Goal: Check status: Check status

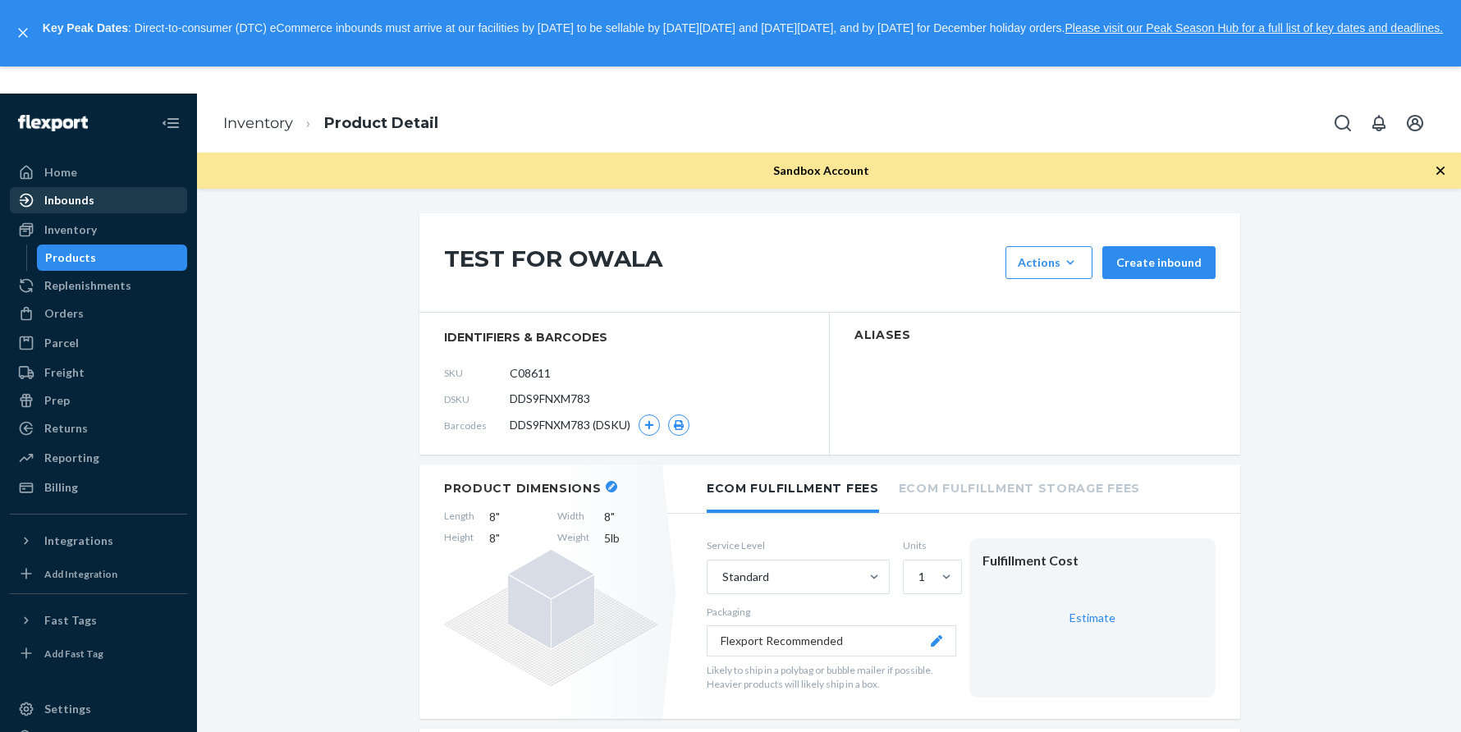
click at [112, 205] on div "Inbounds" at bounding box center [98, 200] width 174 height 23
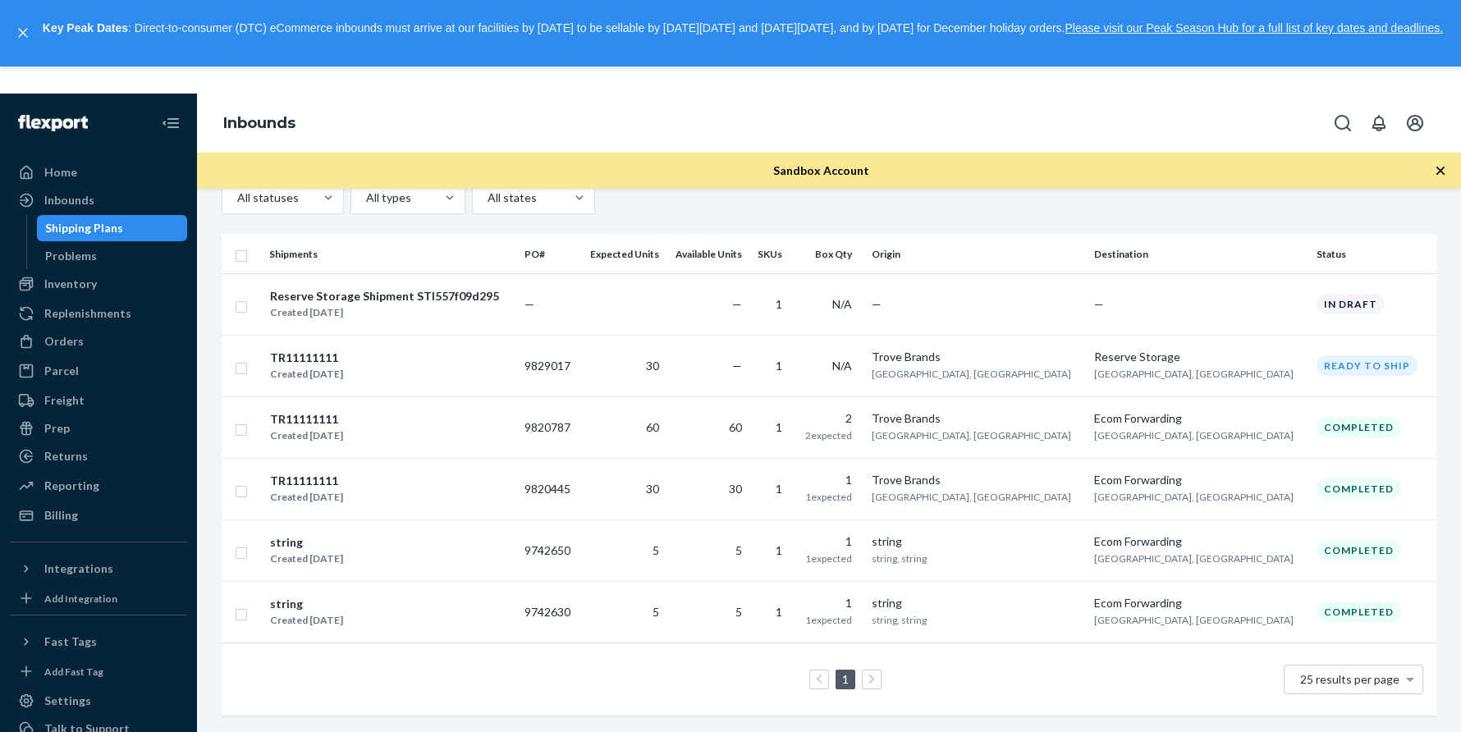
scroll to position [43, 0]
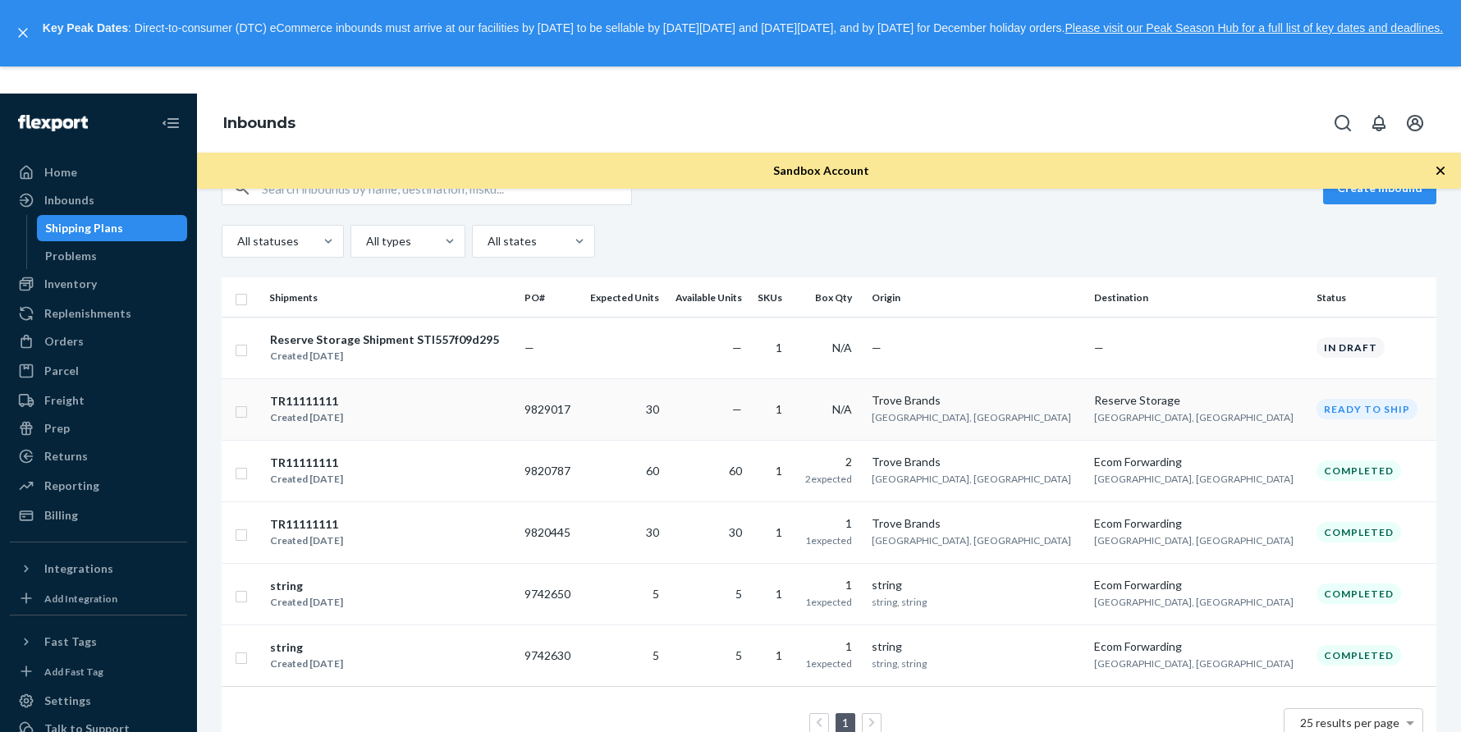
click at [305, 406] on div "TR11111111" at bounding box center [306, 401] width 73 height 16
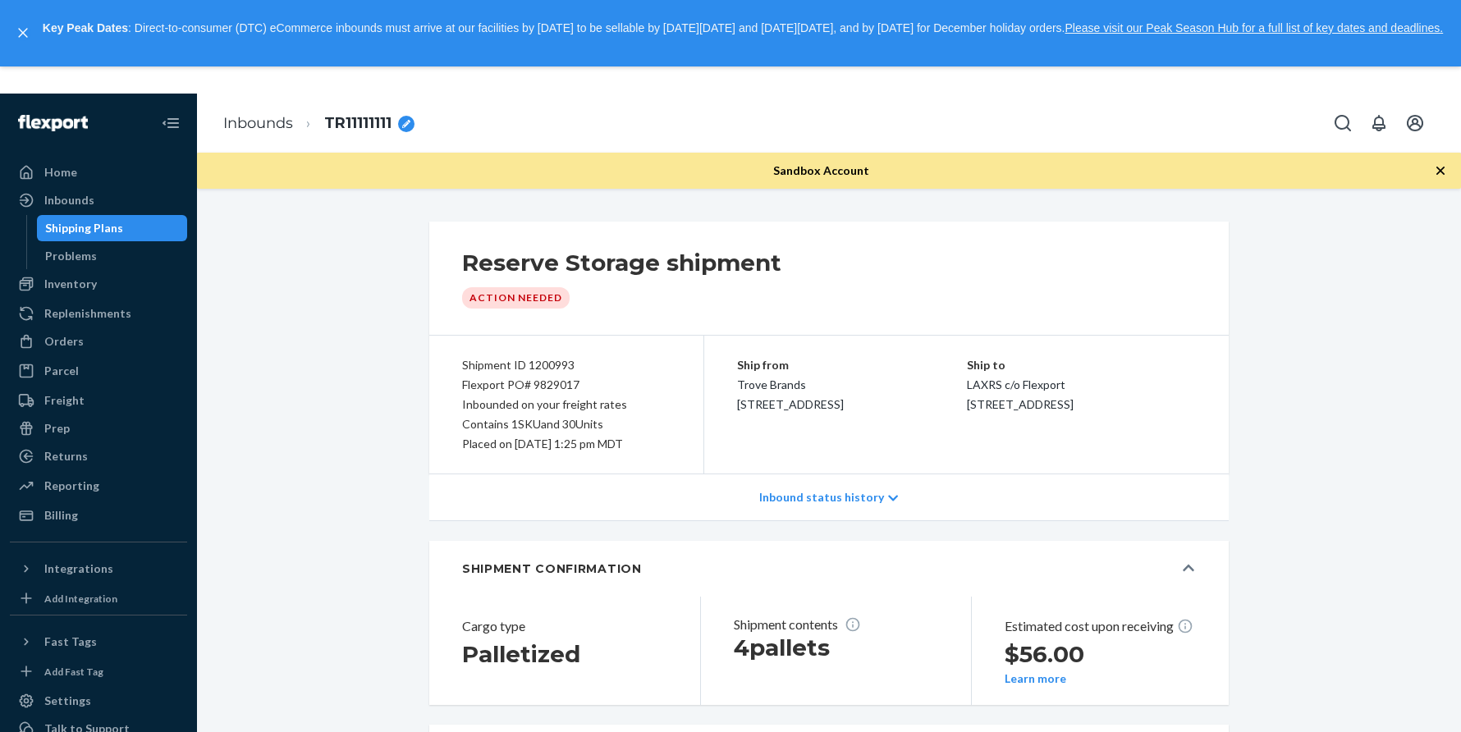
click at [807, 502] on p "Inbound status history" at bounding box center [821, 497] width 125 height 16
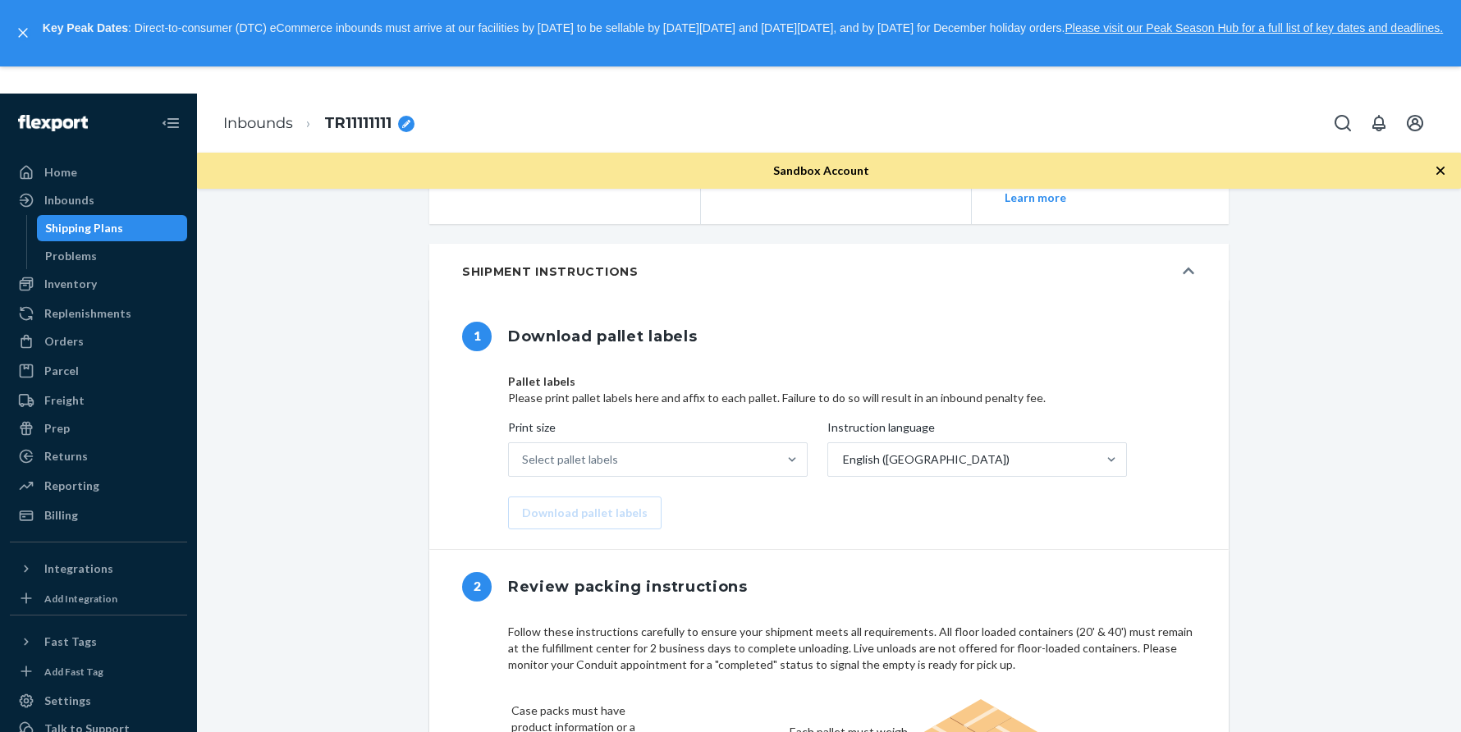
scroll to position [707, 0]
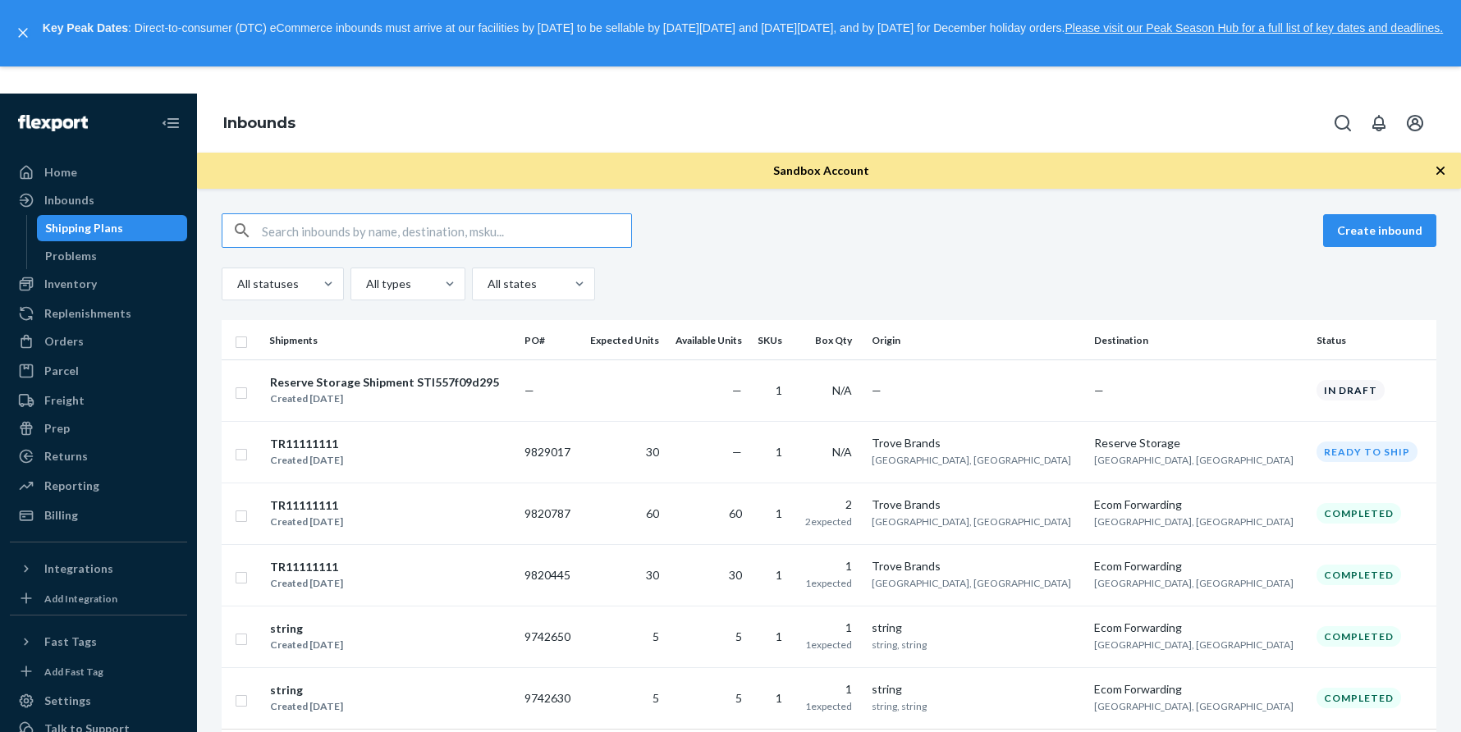
scroll to position [86, 0]
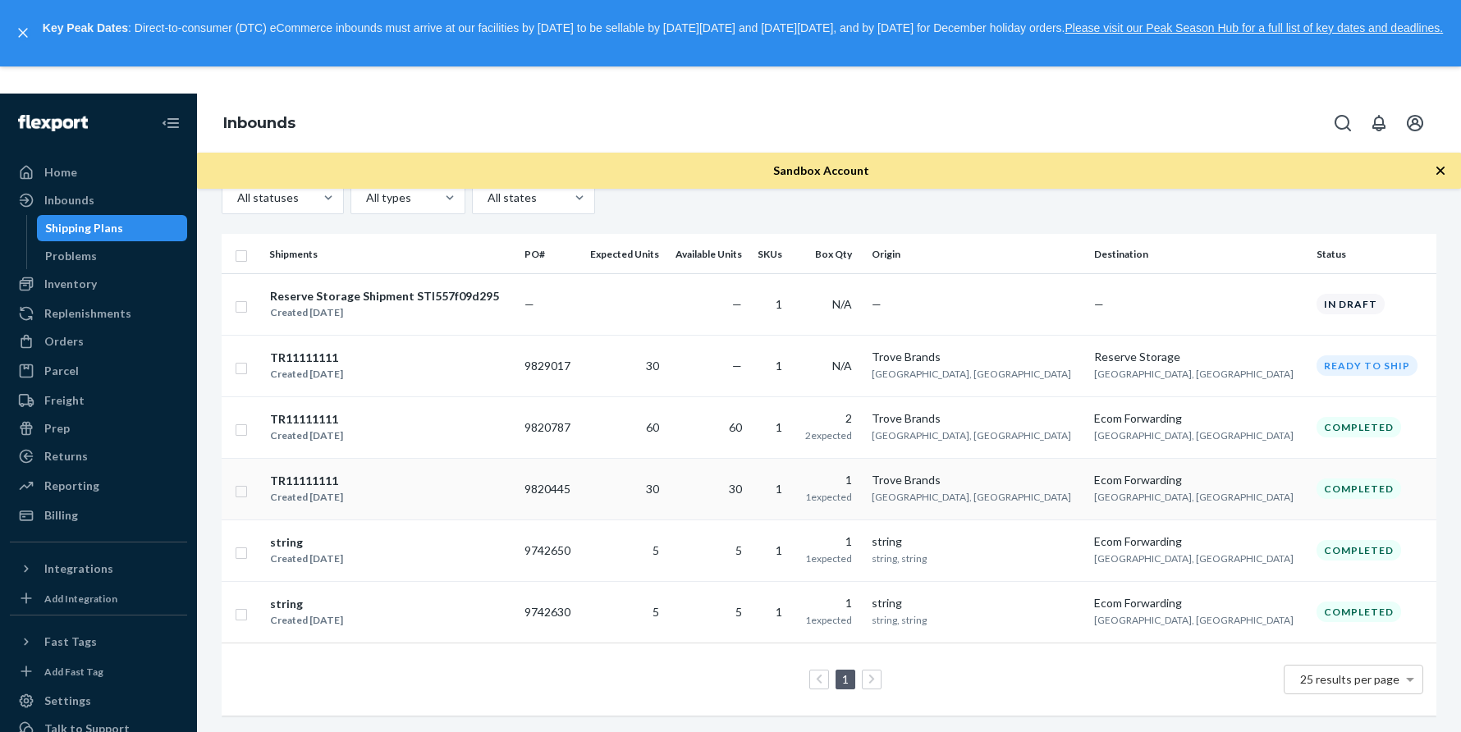
click at [305, 480] on div "TR11111111" at bounding box center [306, 481] width 73 height 16
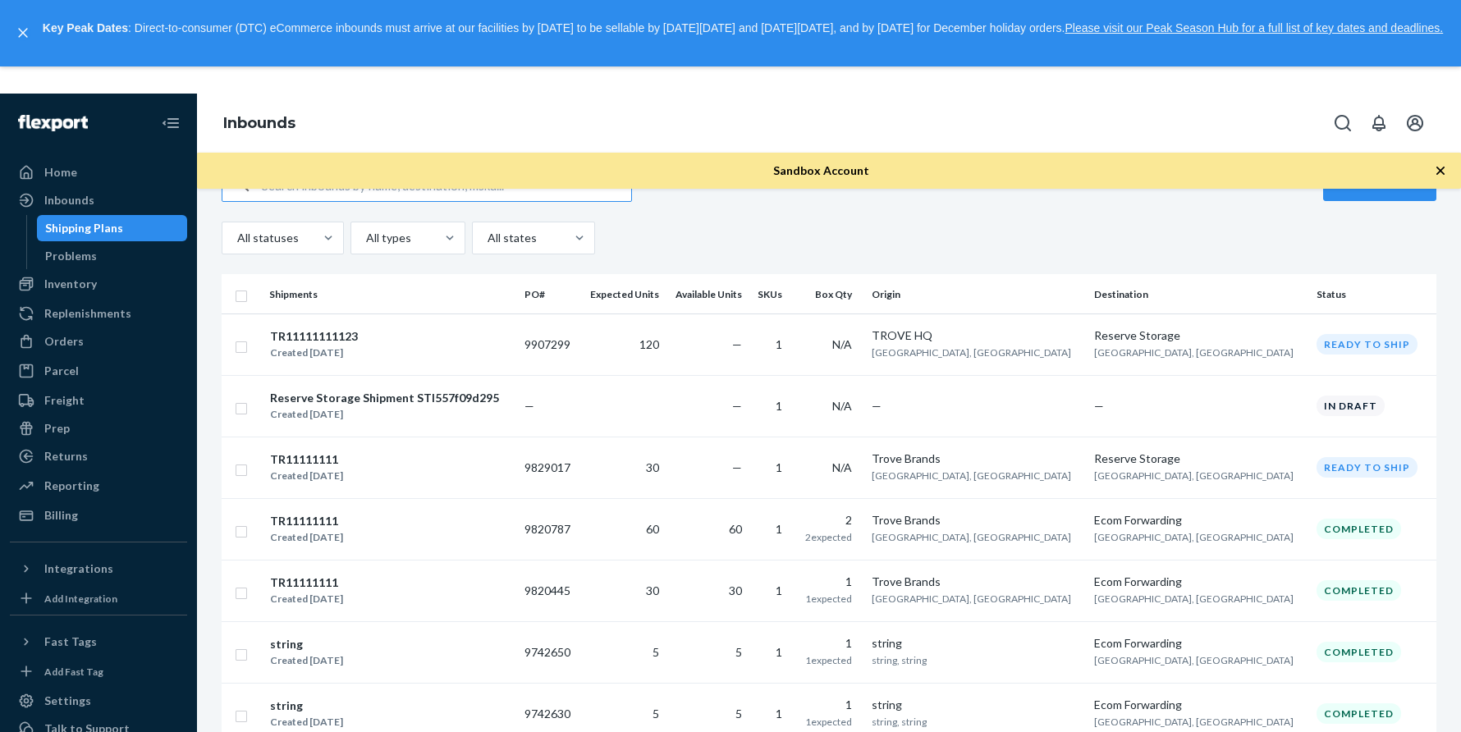
scroll to position [42, 0]
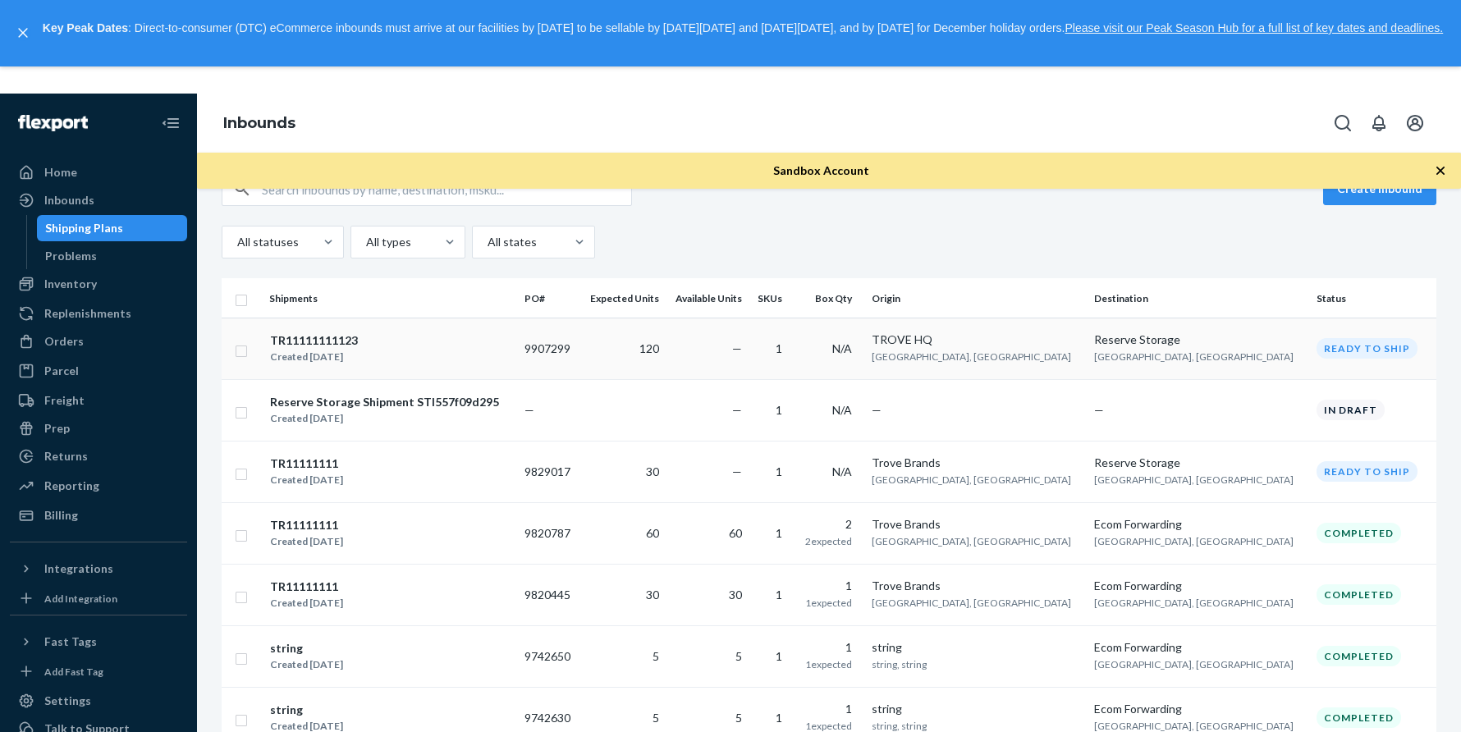
click at [337, 336] on div "TR11111111123" at bounding box center [314, 340] width 88 height 16
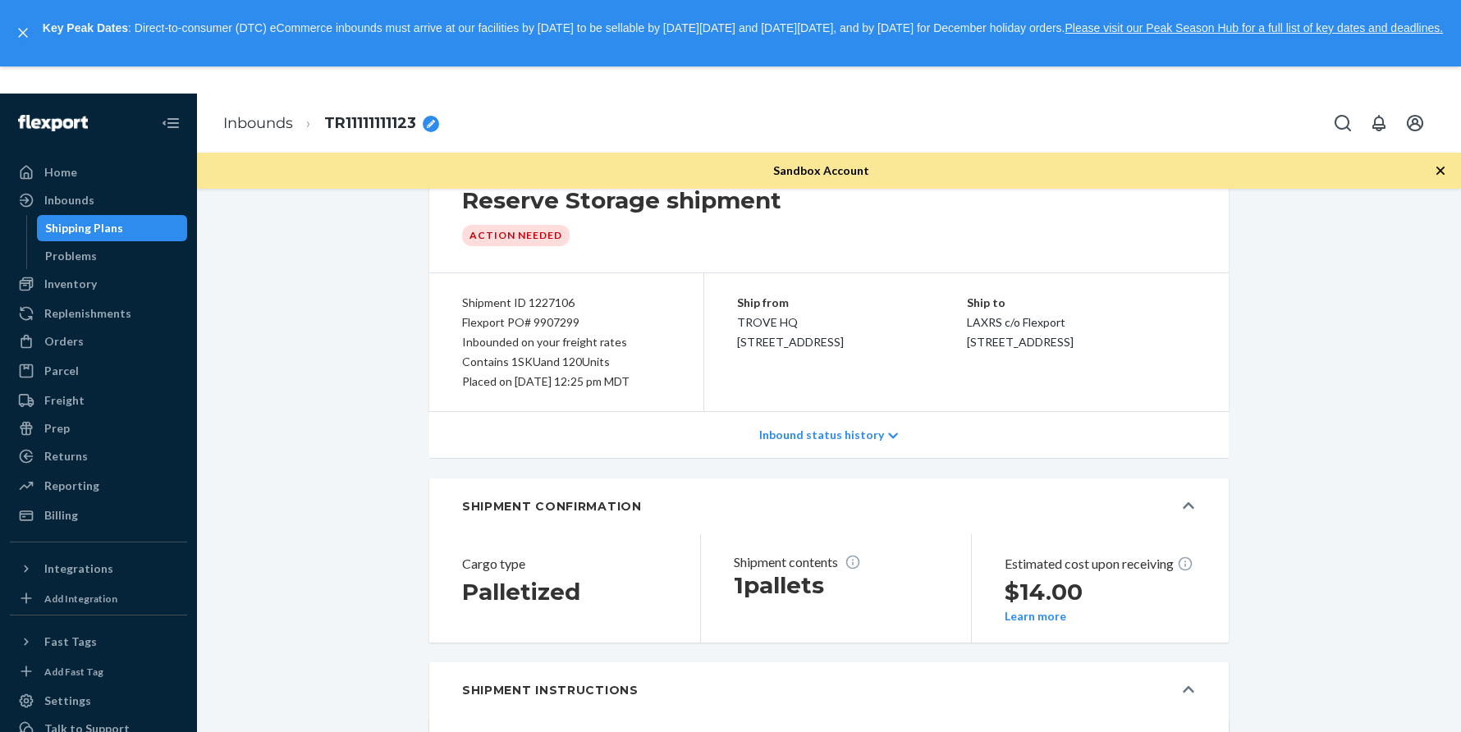
scroll to position [91, 0]
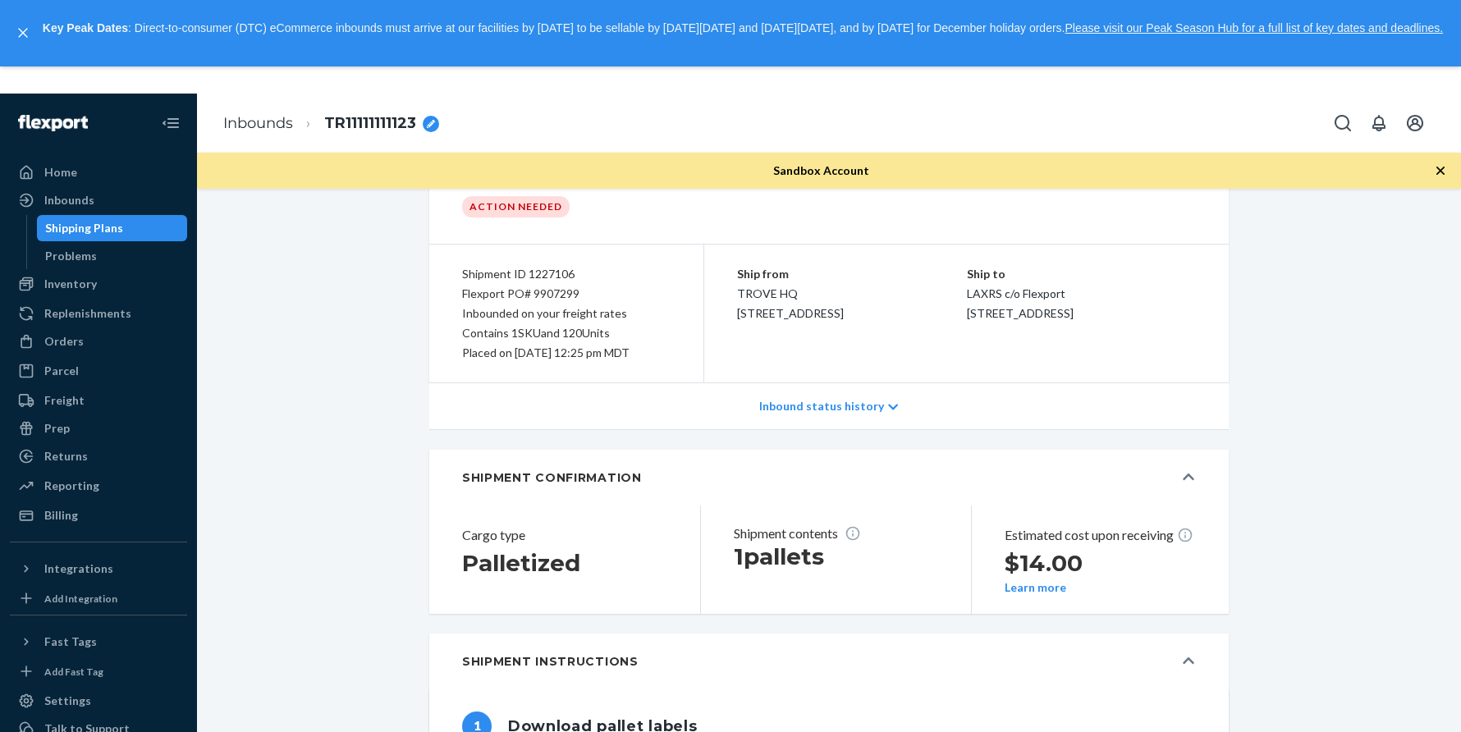
click at [807, 404] on p "Inbound status history" at bounding box center [821, 406] width 125 height 16
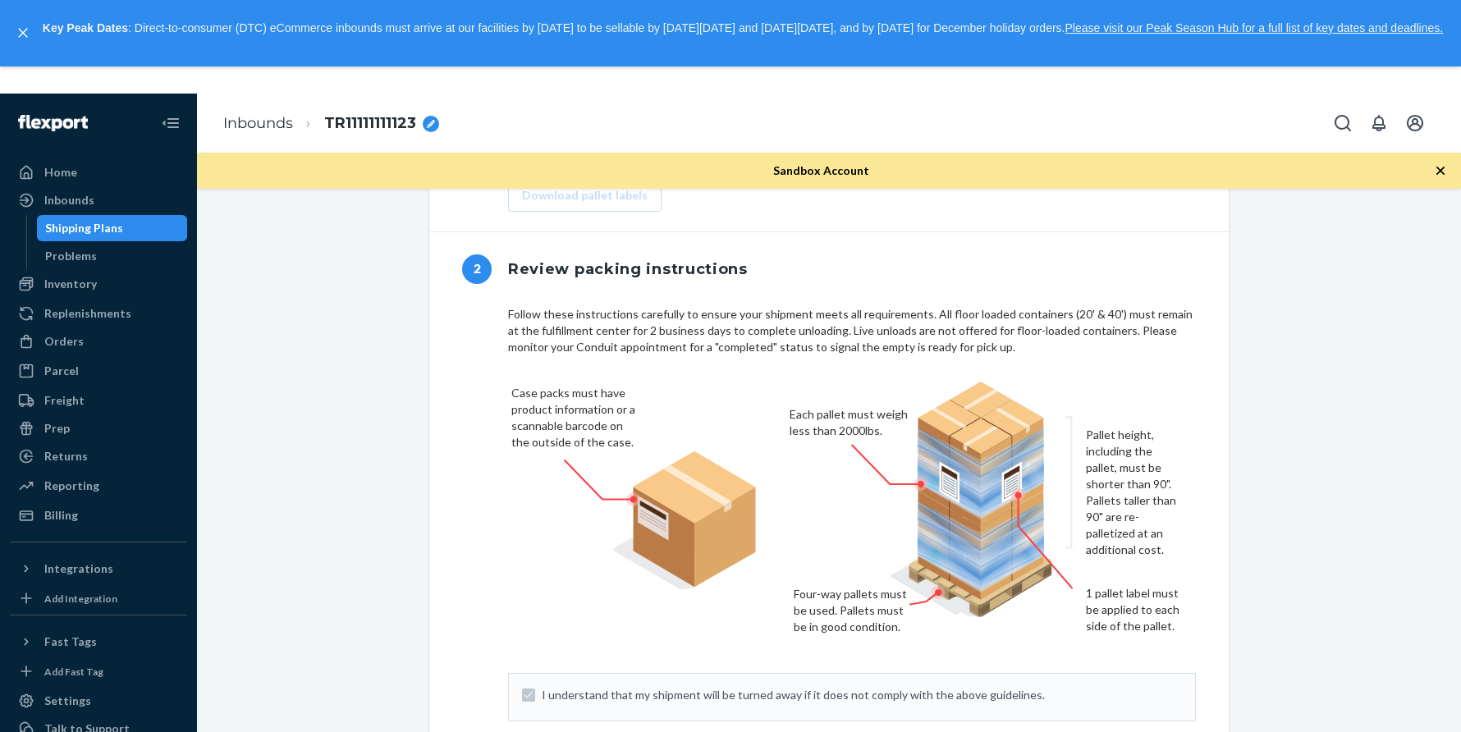
scroll to position [1024, 0]
click at [92, 196] on div "Inbounds" at bounding box center [69, 200] width 50 height 16
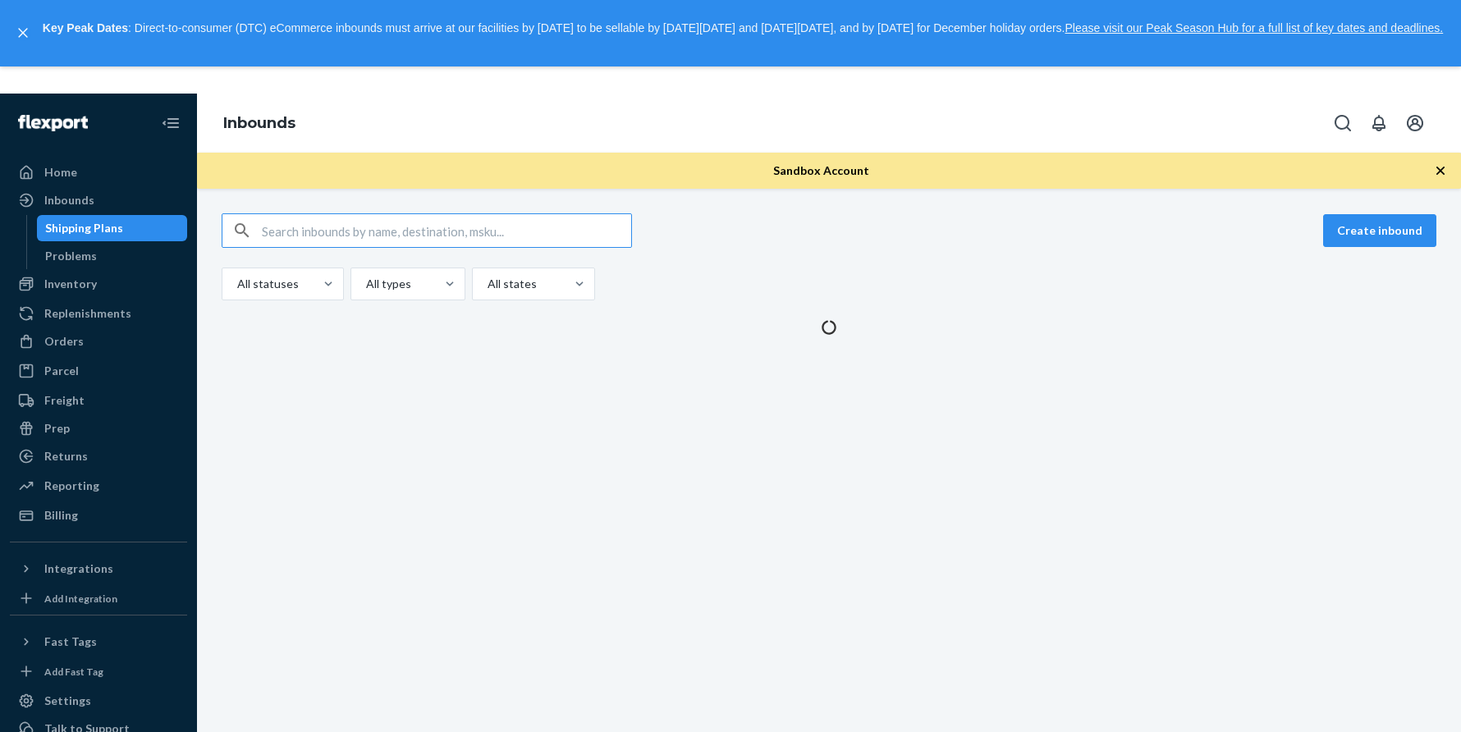
click at [755, 267] on div "Create inbound All statuses All types All states" at bounding box center [829, 256] width 1215 height 87
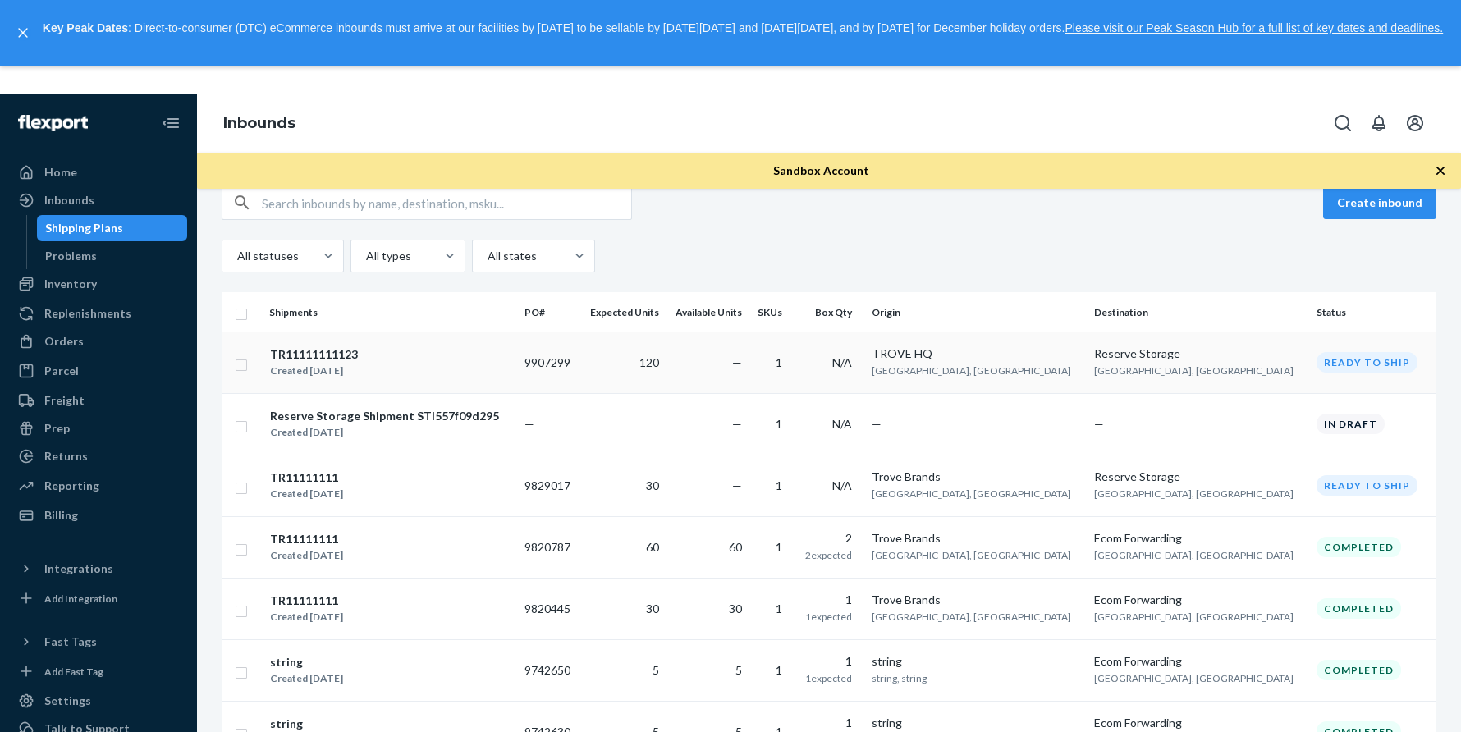
click at [334, 346] on div "TR11111111123" at bounding box center [314, 354] width 88 height 16
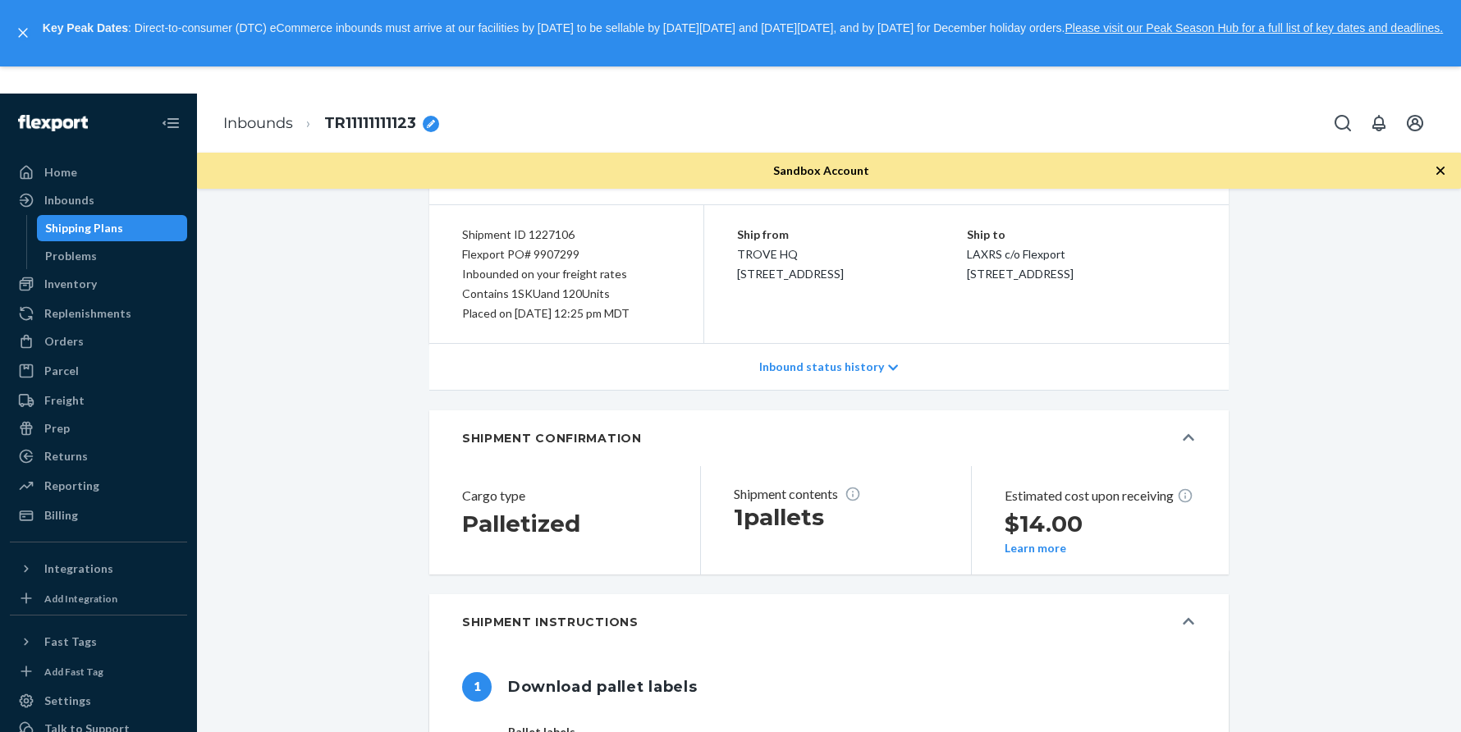
scroll to position [120, 0]
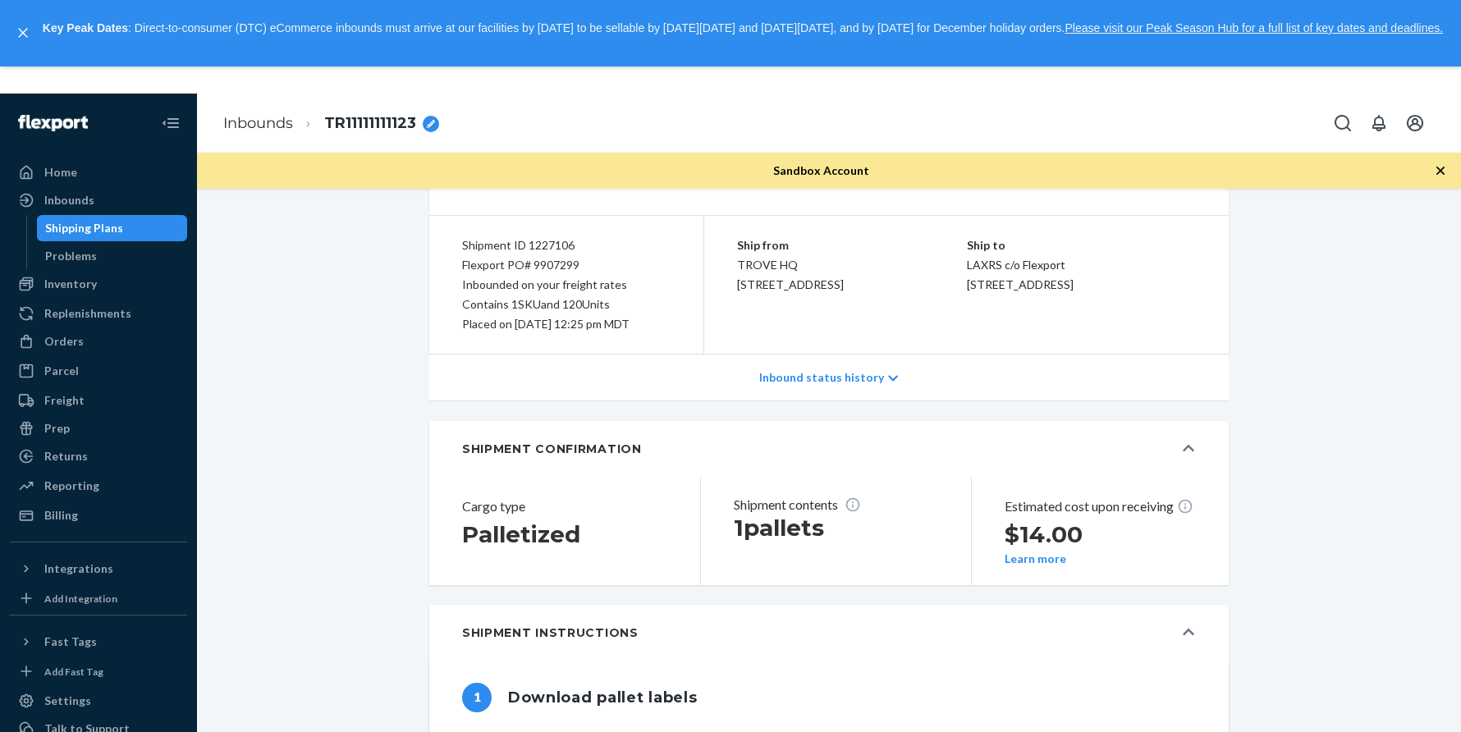
click at [819, 362] on div "Inbound status history" at bounding box center [829, 378] width 800 height 47
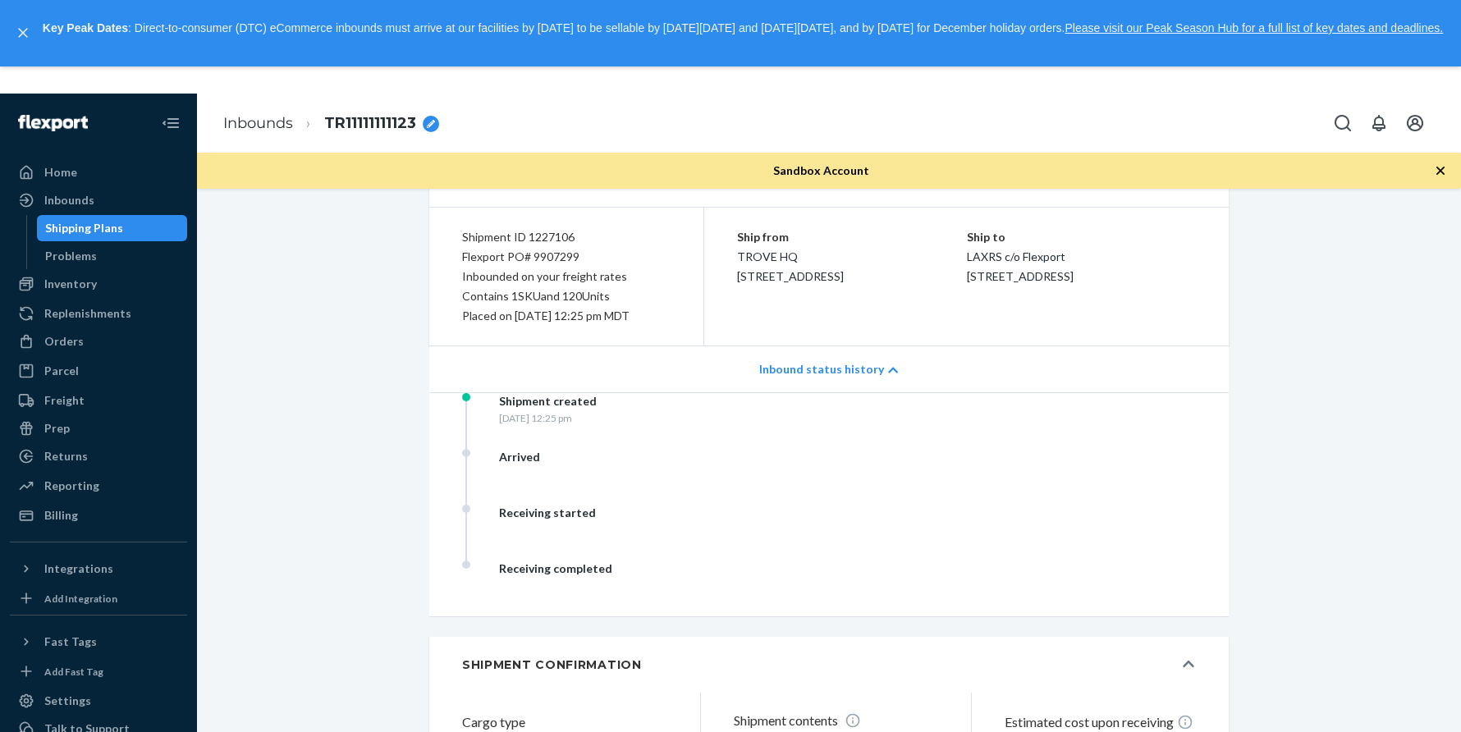
scroll to position [97, 0]
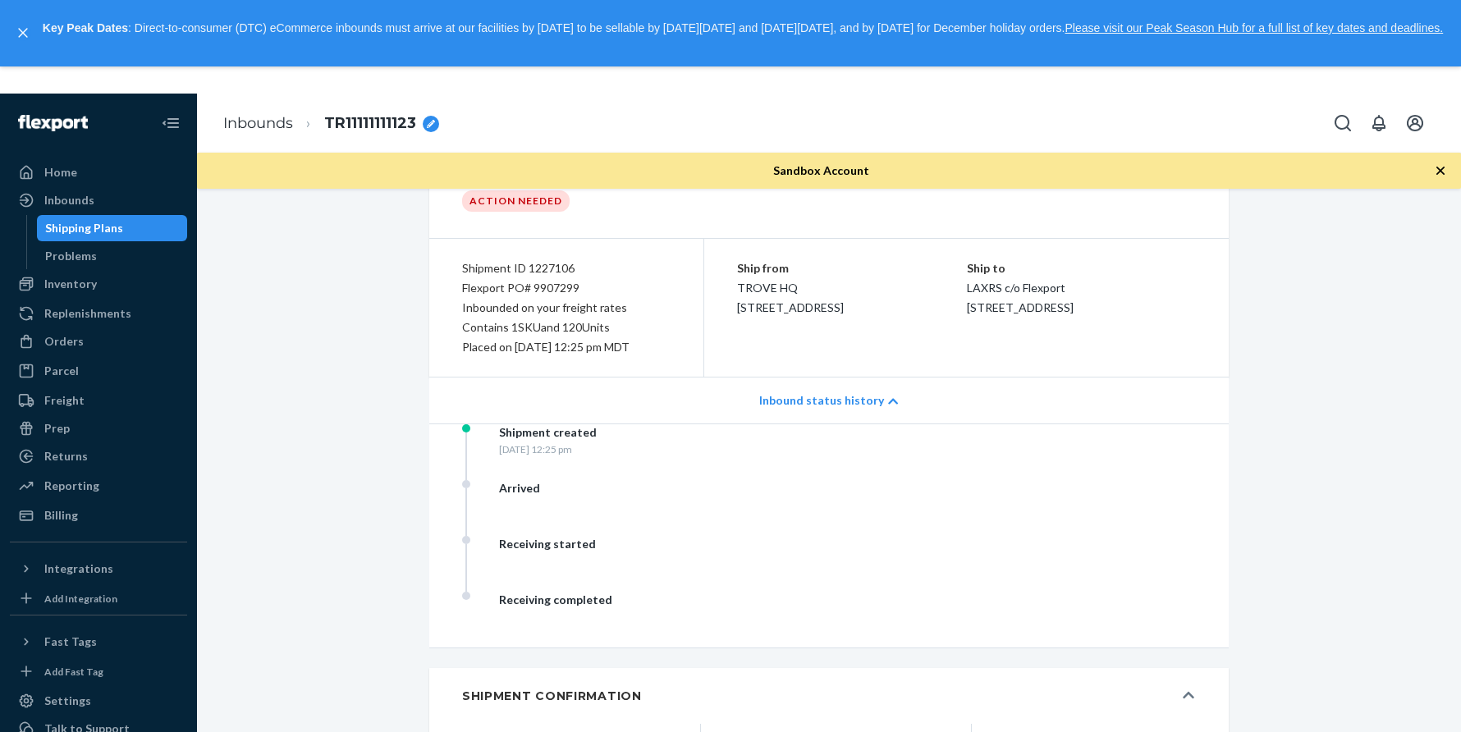
click at [768, 395] on p "Inbound status history" at bounding box center [821, 400] width 125 height 16
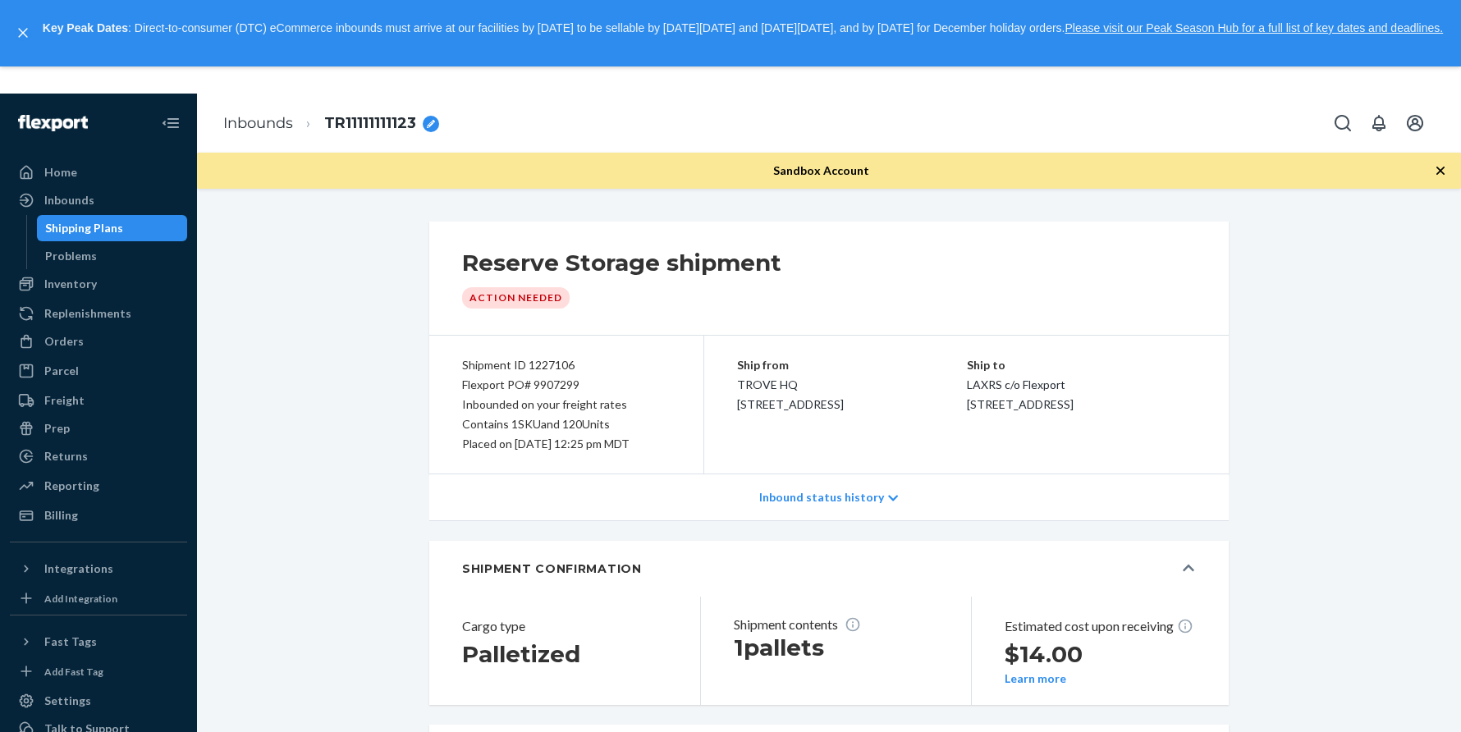
click at [521, 293] on div "Action Needed" at bounding box center [516, 297] width 108 height 21
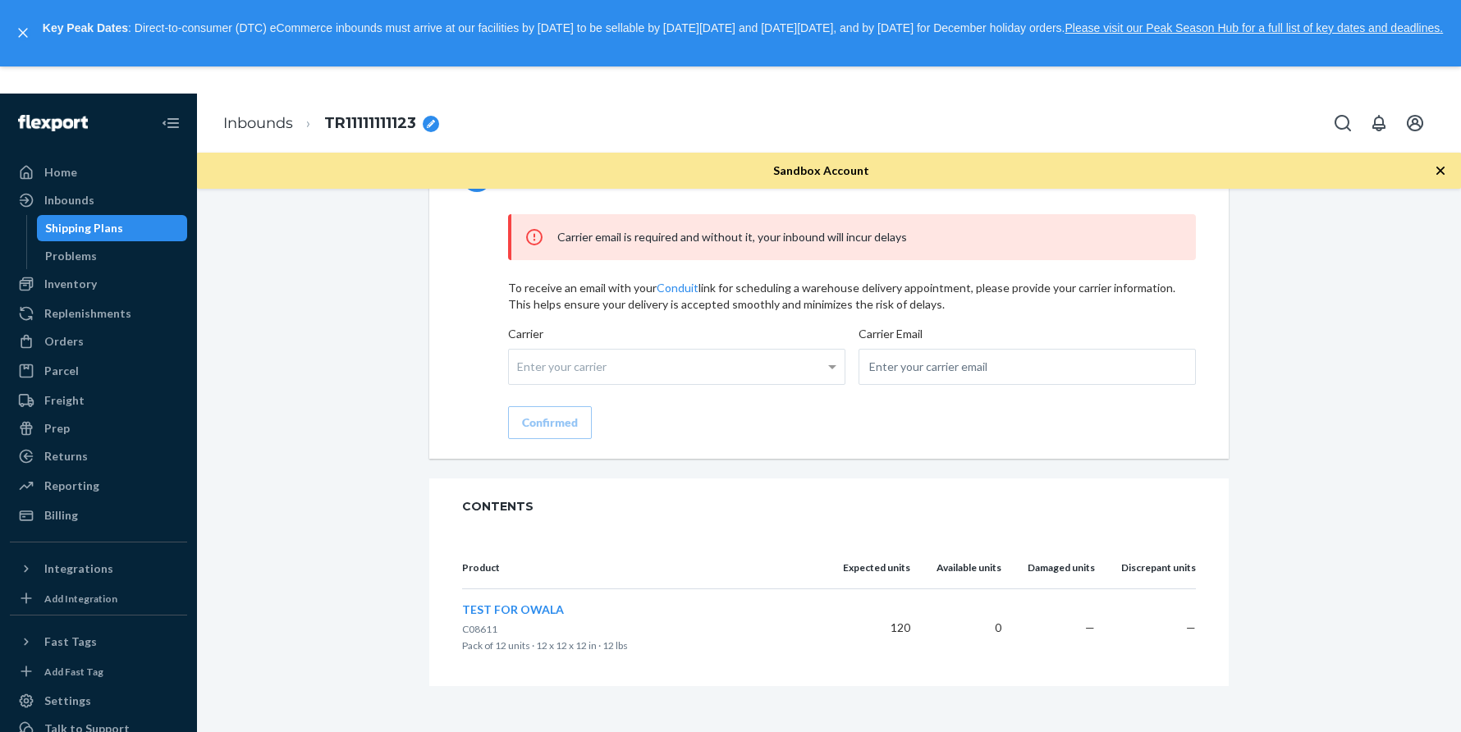
scroll to position [1759, 0]
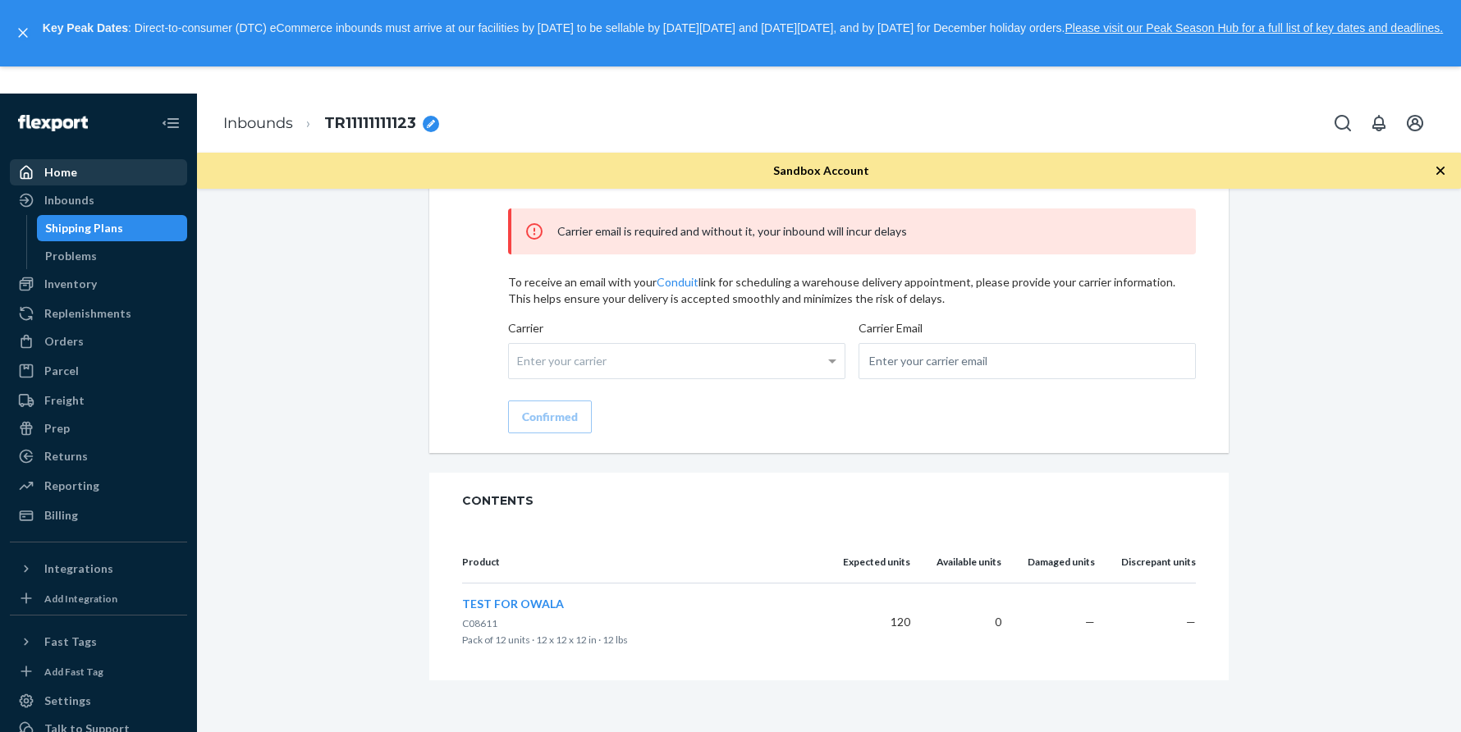
click at [81, 181] on div "Home" at bounding box center [98, 172] width 174 height 23
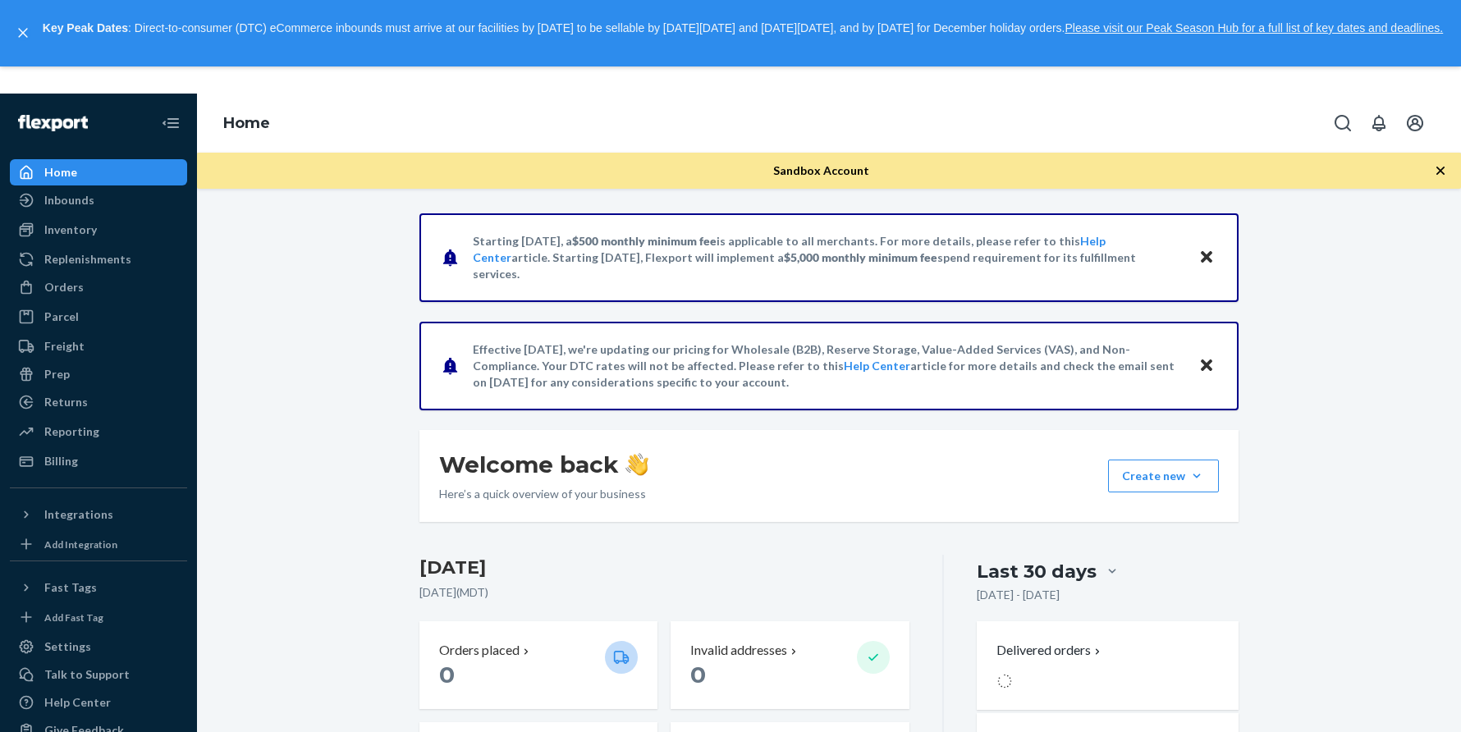
click at [410, 261] on div "Starting July 1, 2025, a $500 monthly minimum fee is applicable to all merchant…" at bounding box center [829, 640] width 844 height 855
click at [1206, 255] on icon "Close" at bounding box center [1206, 256] width 11 height 11
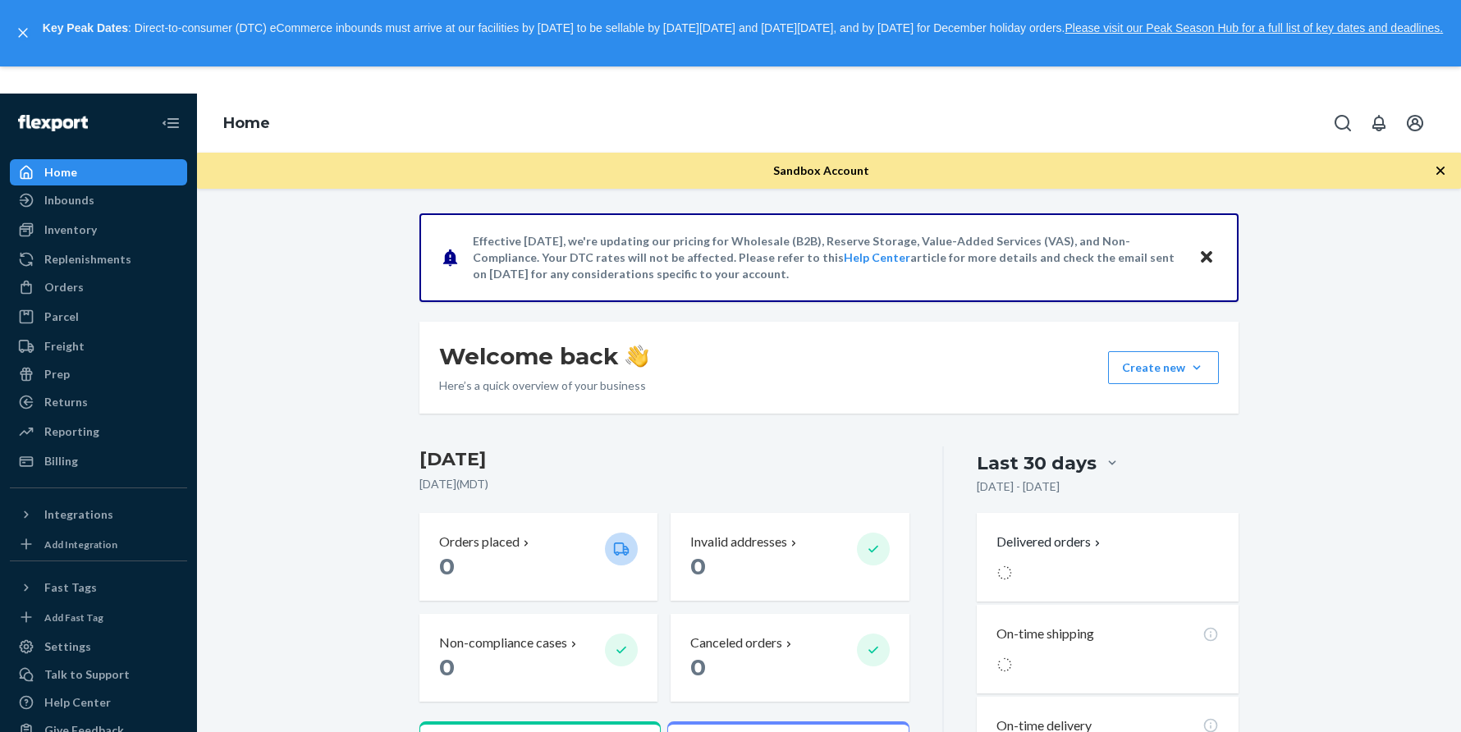
click at [1206, 255] on icon "Close" at bounding box center [1206, 256] width 11 height 11
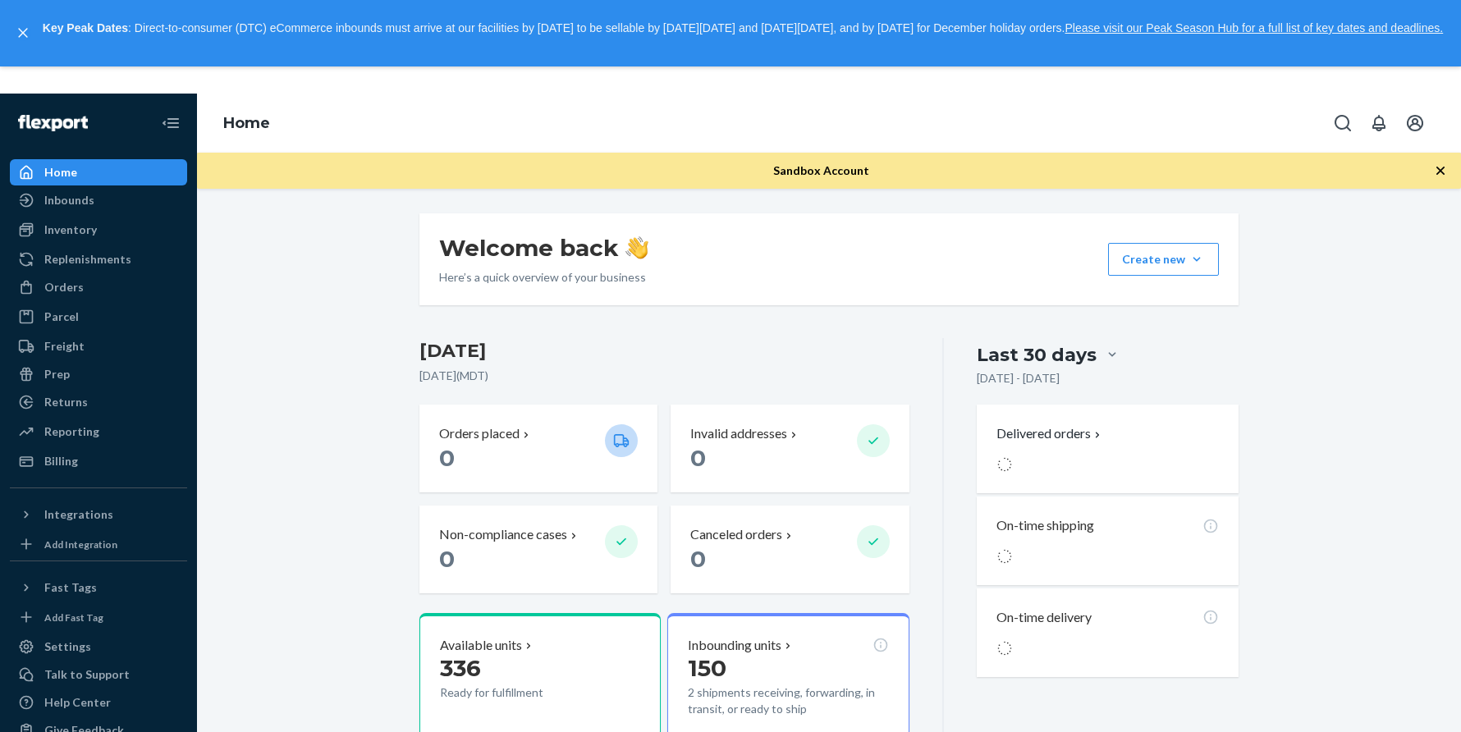
click at [1314, 282] on div "Welcome back Here’s a quick overview of your business Create new Create new inb…" at bounding box center [829, 543] width 1240 height 661
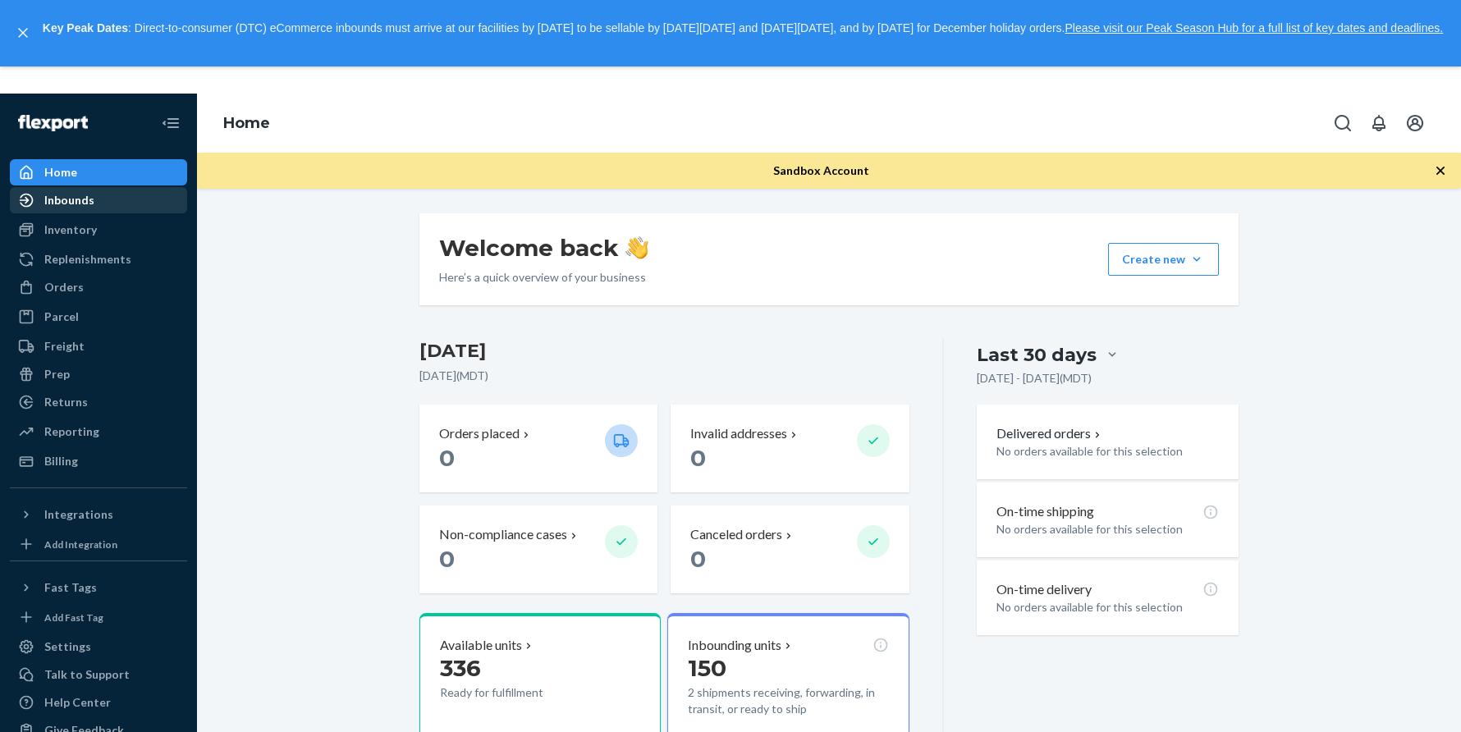
click at [82, 202] on div "Inbounds" at bounding box center [69, 200] width 50 height 16
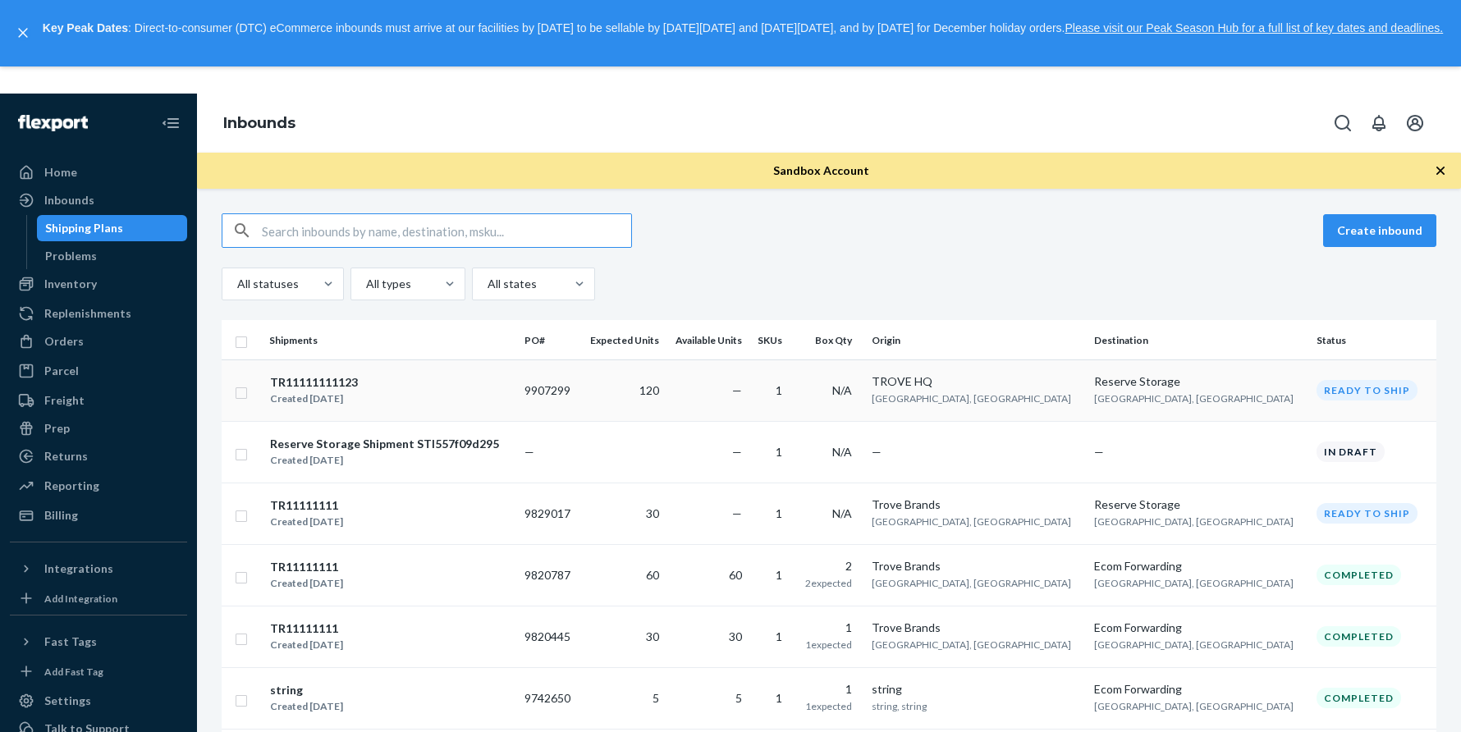
click at [340, 378] on div "TR11111111123" at bounding box center [314, 382] width 88 height 16
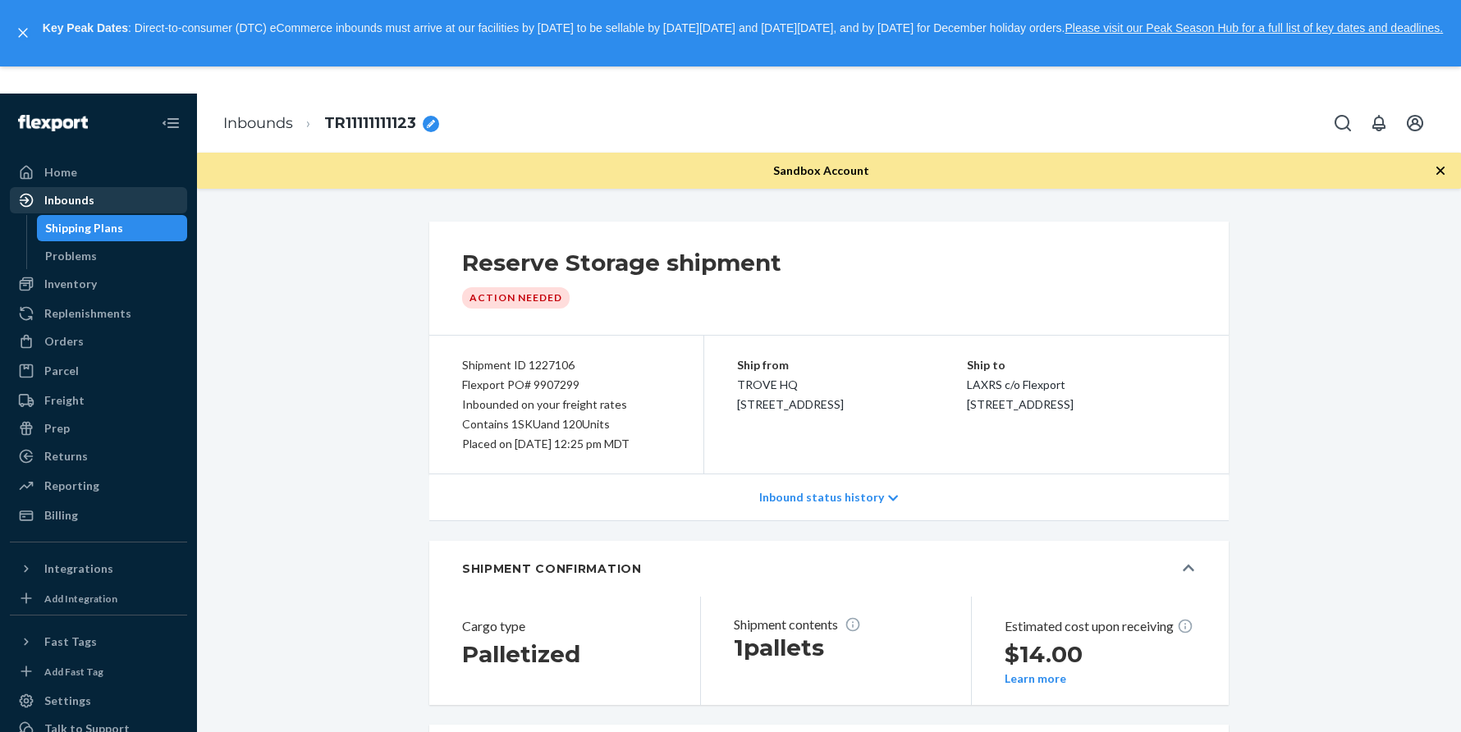
click at [89, 198] on div "Inbounds" at bounding box center [69, 200] width 50 height 16
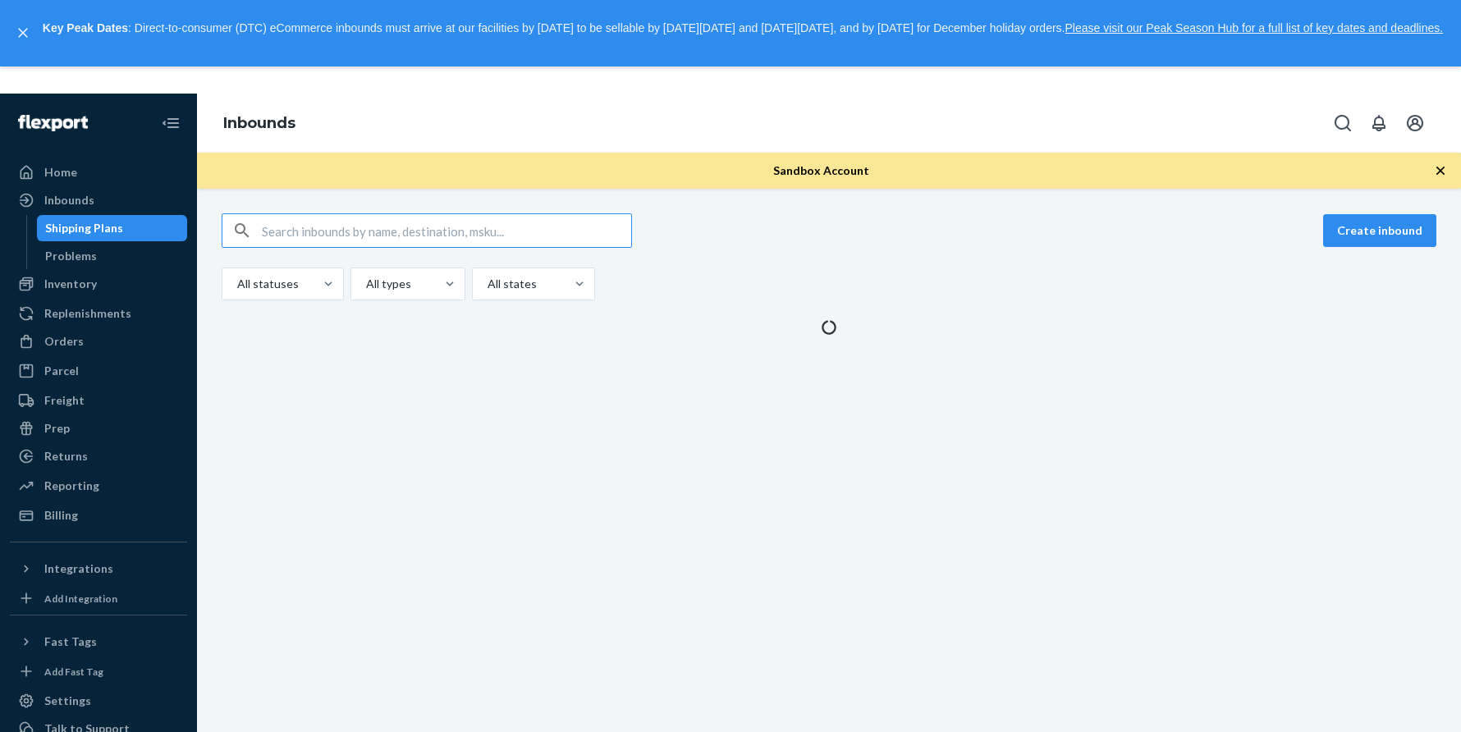
click at [351, 374] on div "Create inbound All statuses All types All states" at bounding box center [829, 460] width 1264 height 543
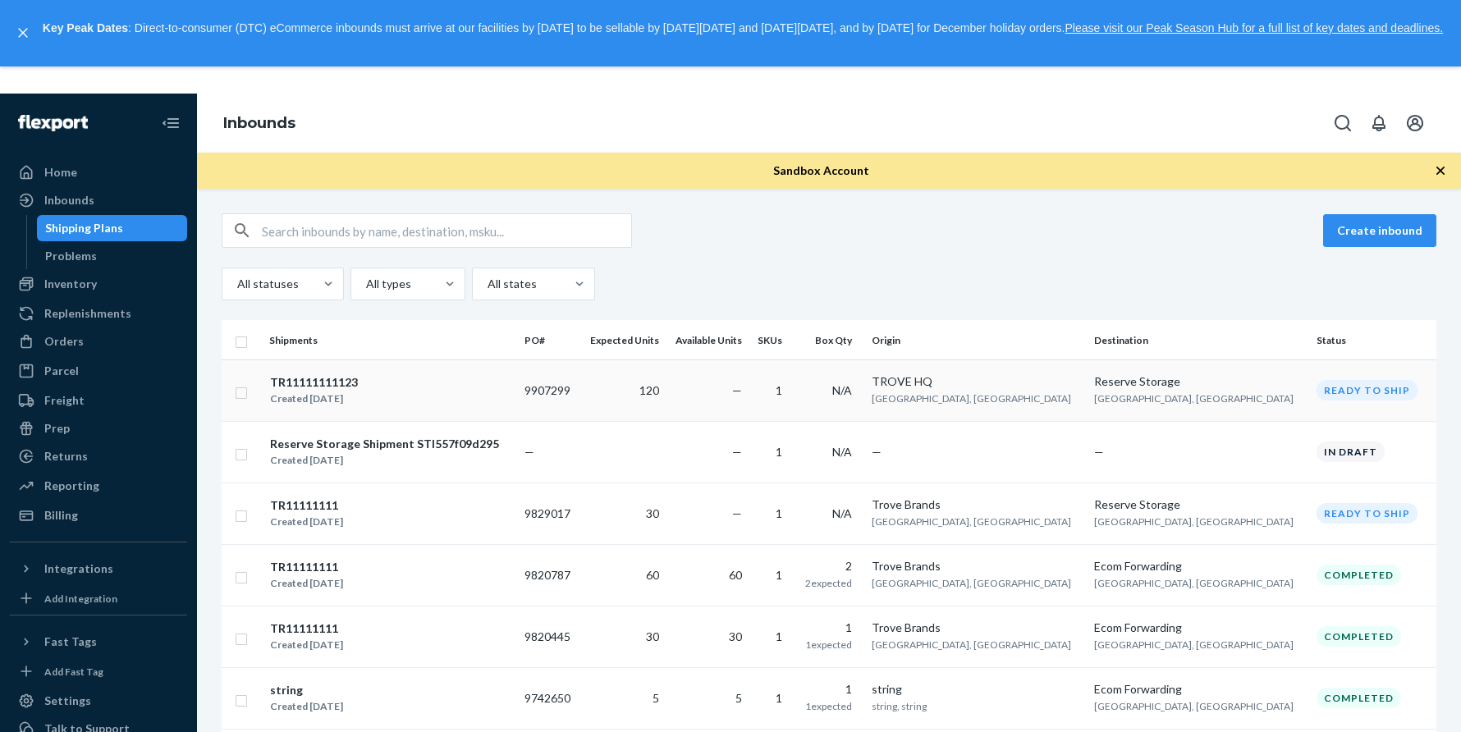
click at [341, 389] on div "TR11111111123" at bounding box center [314, 382] width 88 height 16
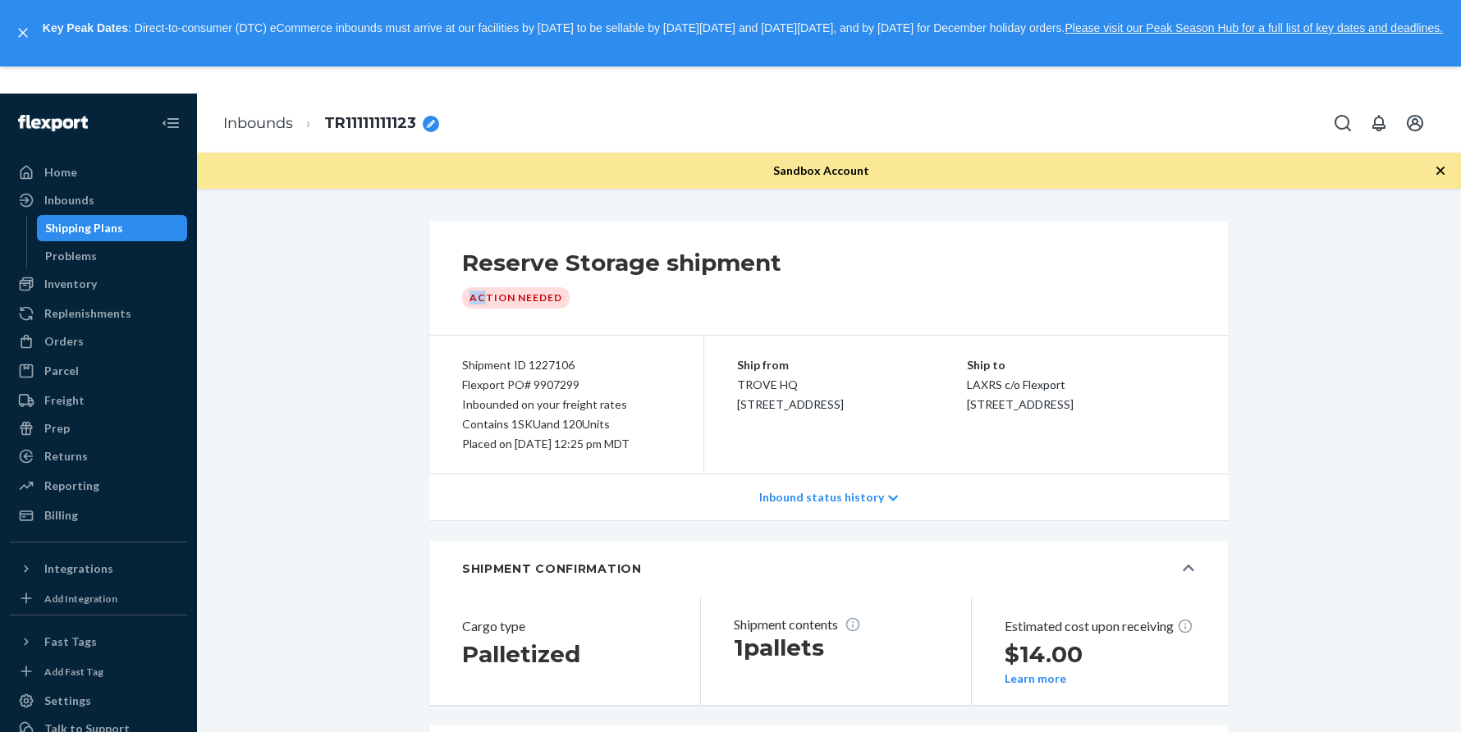
drag, startPoint x: 549, startPoint y: 290, endPoint x: 533, endPoint y: 297, distance: 18.0
click at [484, 296] on div "Action Needed" at bounding box center [516, 297] width 108 height 21
drag, startPoint x: 554, startPoint y: 299, endPoint x: 518, endPoint y: 300, distance: 36.1
click at [500, 302] on div "Action Needed" at bounding box center [516, 297] width 108 height 21
drag, startPoint x: 527, startPoint y: 298, endPoint x: 437, endPoint y: 298, distance: 90.3
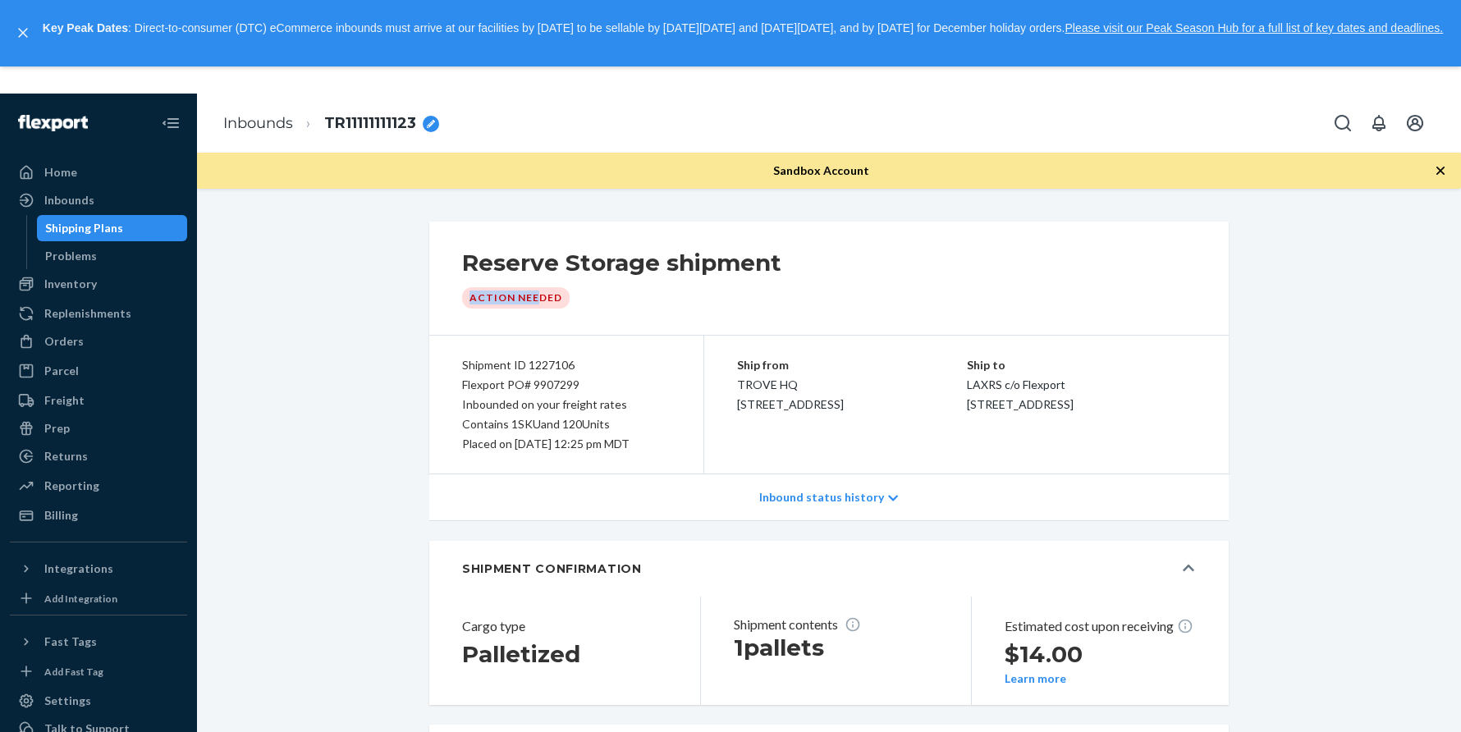
drag, startPoint x: 517, startPoint y: 306, endPoint x: 534, endPoint y: 319, distance: 21.7
click at [490, 305] on div "Reserve Storage shipment Action Needed" at bounding box center [621, 278] width 319 height 60
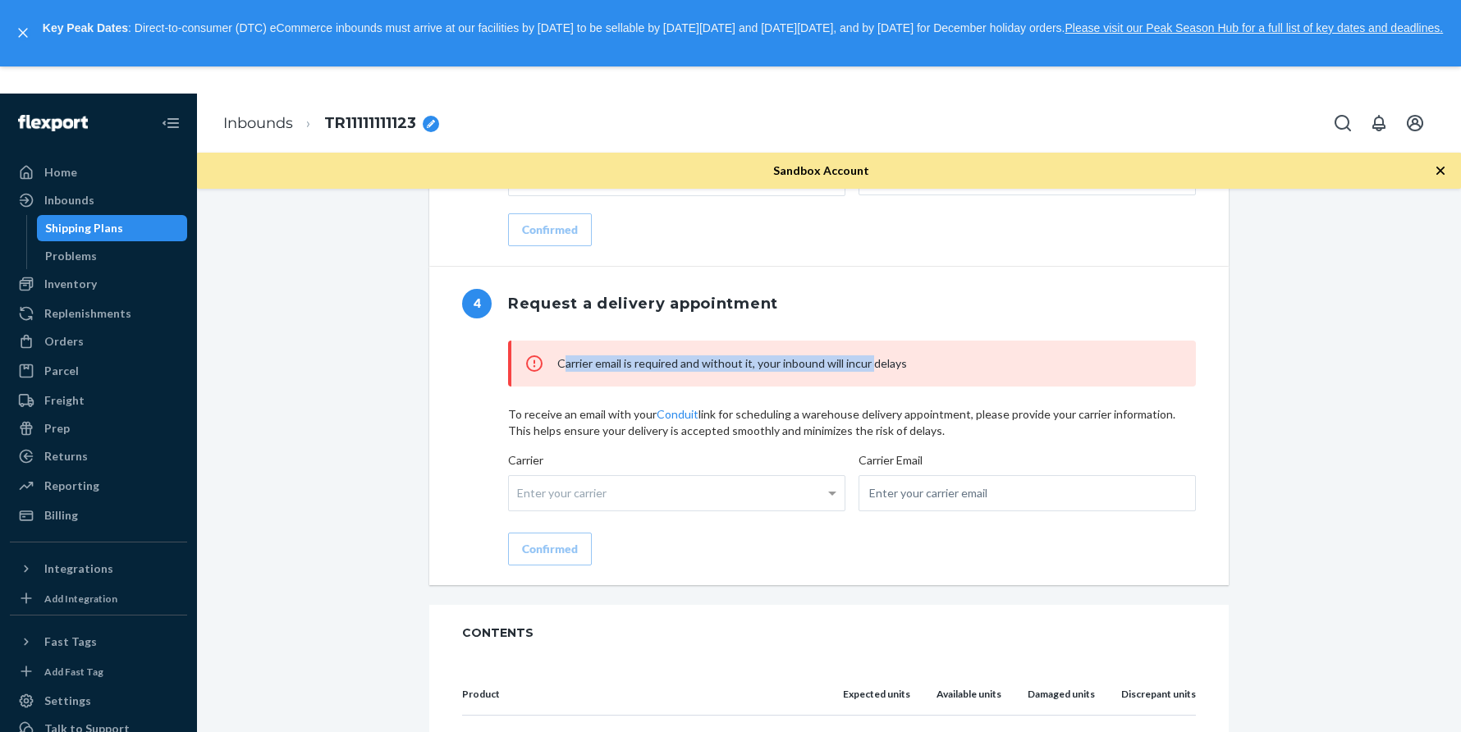
drag, startPoint x: 595, startPoint y: 385, endPoint x: 873, endPoint y: 377, distance: 277.6
click at [873, 377] on div "Carrier email is required and without it, your inbound will incur delays" at bounding box center [852, 364] width 688 height 46
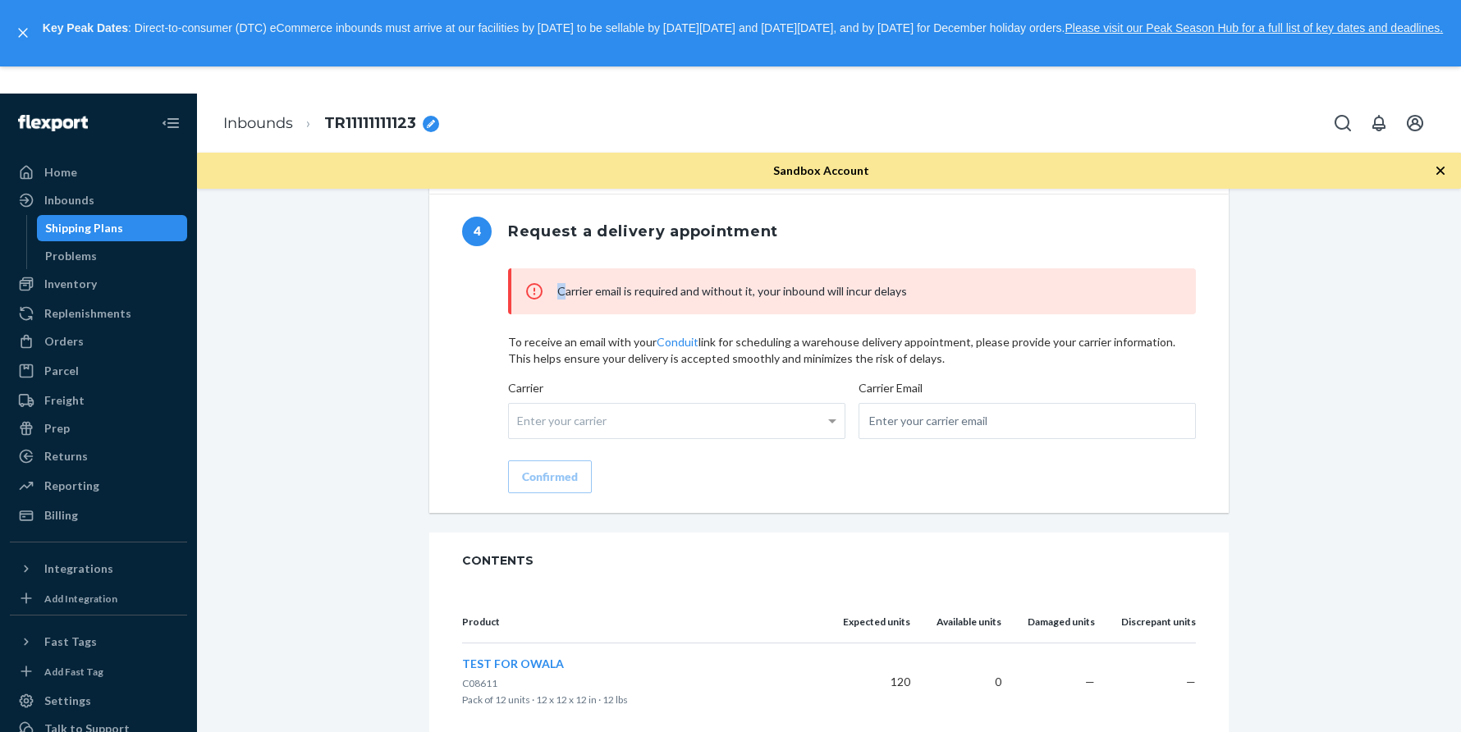
scroll to position [1683, 0]
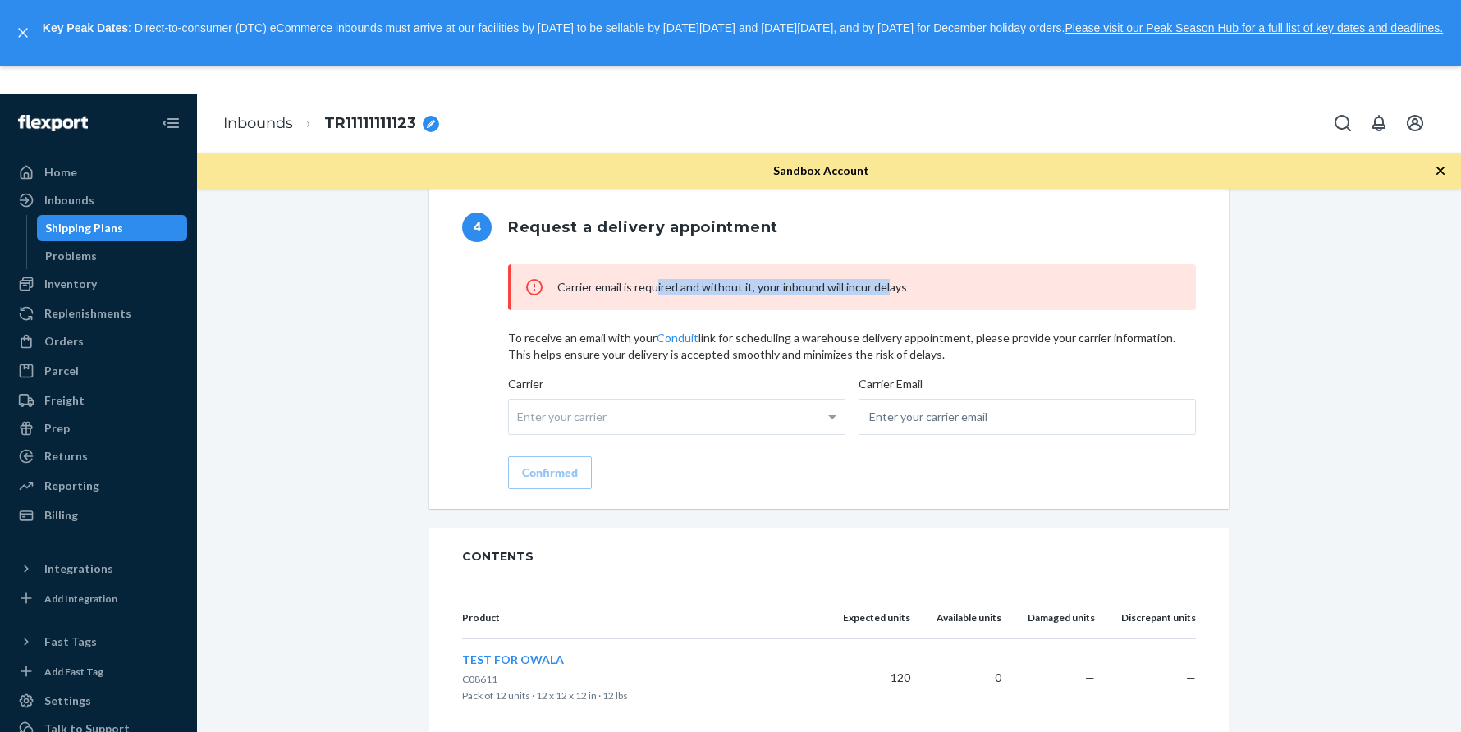
drag, startPoint x: 889, startPoint y: 310, endPoint x: 682, endPoint y: 300, distance: 207.1
click at [658, 294] on span "Carrier email is required and without it, your inbound will incur delays" at bounding box center [732, 287] width 350 height 14
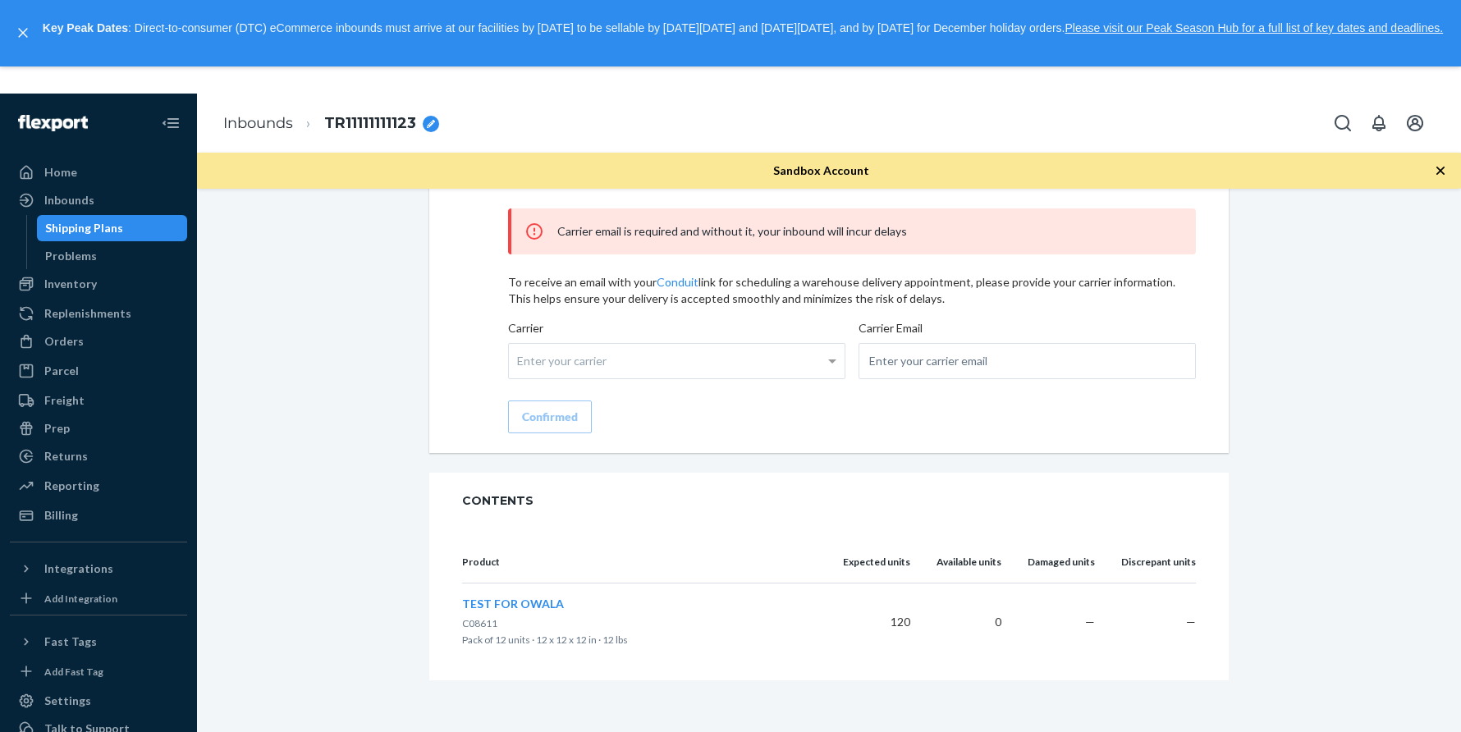
drag, startPoint x: 837, startPoint y: 639, endPoint x: 918, endPoint y: 631, distance: 80.8
click at [918, 631] on td "120" at bounding box center [877, 622] width 94 height 78
